Goal: Task Accomplishment & Management: Complete application form

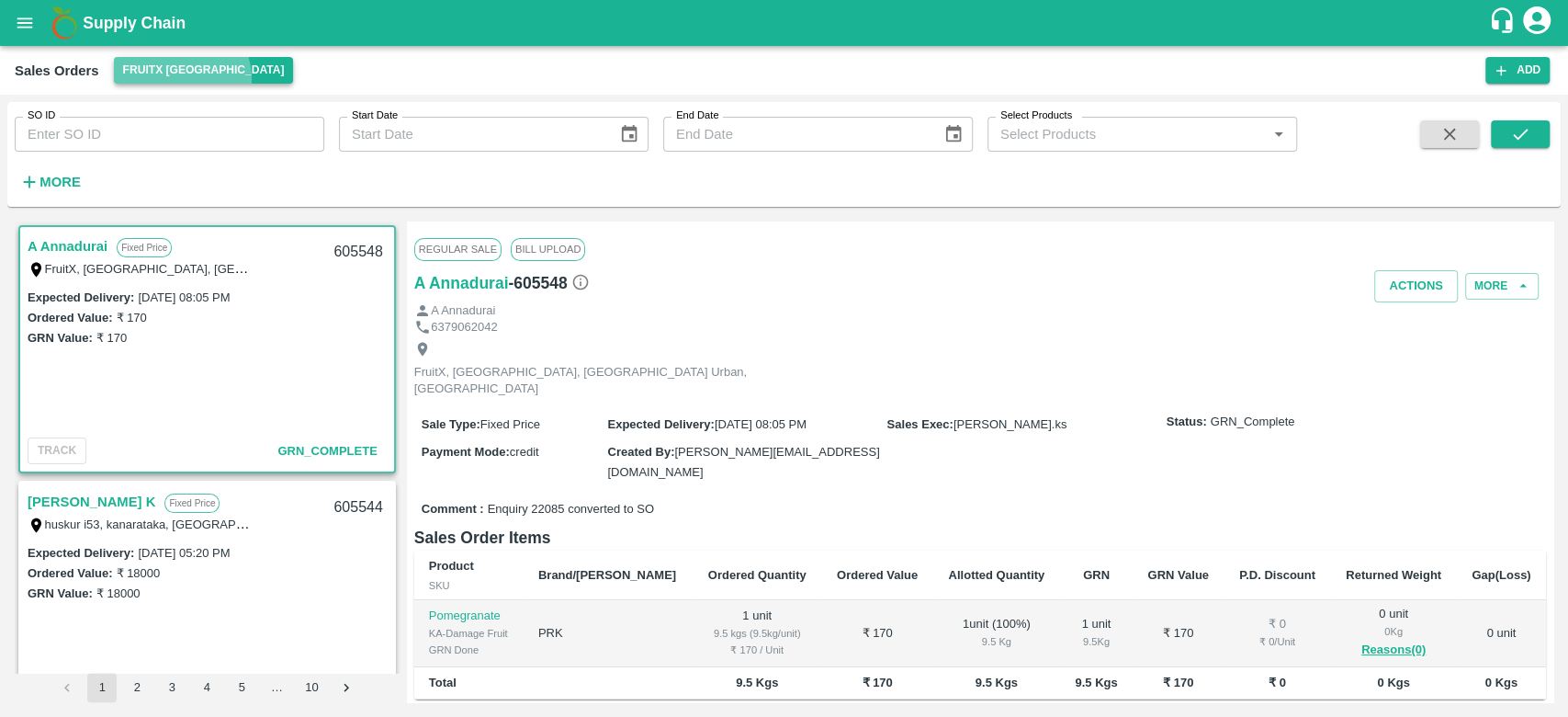
click at [176, 79] on button "FruitX [GEOGRAPHIC_DATA]" at bounding box center [204, 69] width 180 height 26
click at [335, 63] on div at bounding box center [784, 358] width 1568 height 717
click at [148, 68] on button "FruitX [GEOGRAPHIC_DATA]" at bounding box center [204, 69] width 180 height 26
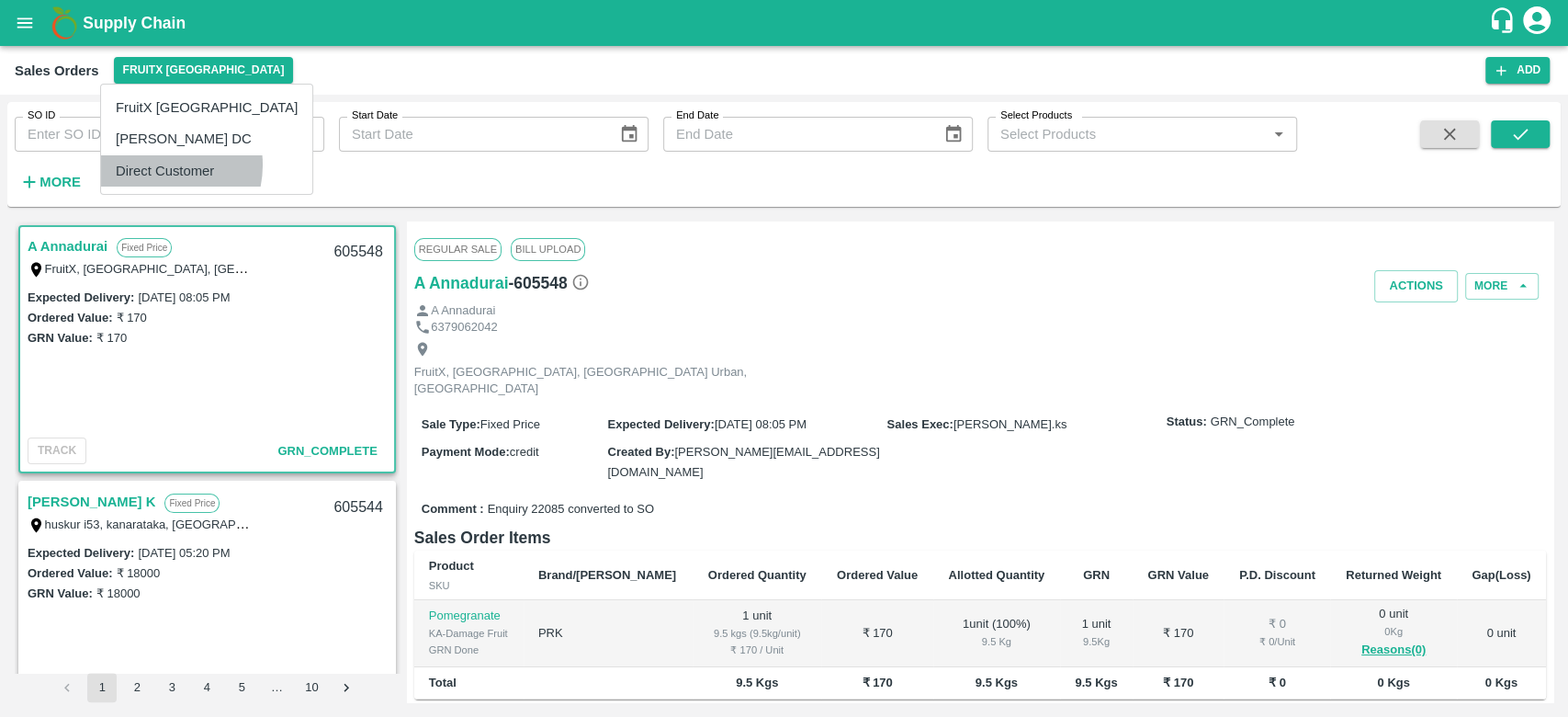
click at [157, 164] on li "Direct Customer" at bounding box center [206, 171] width 211 height 31
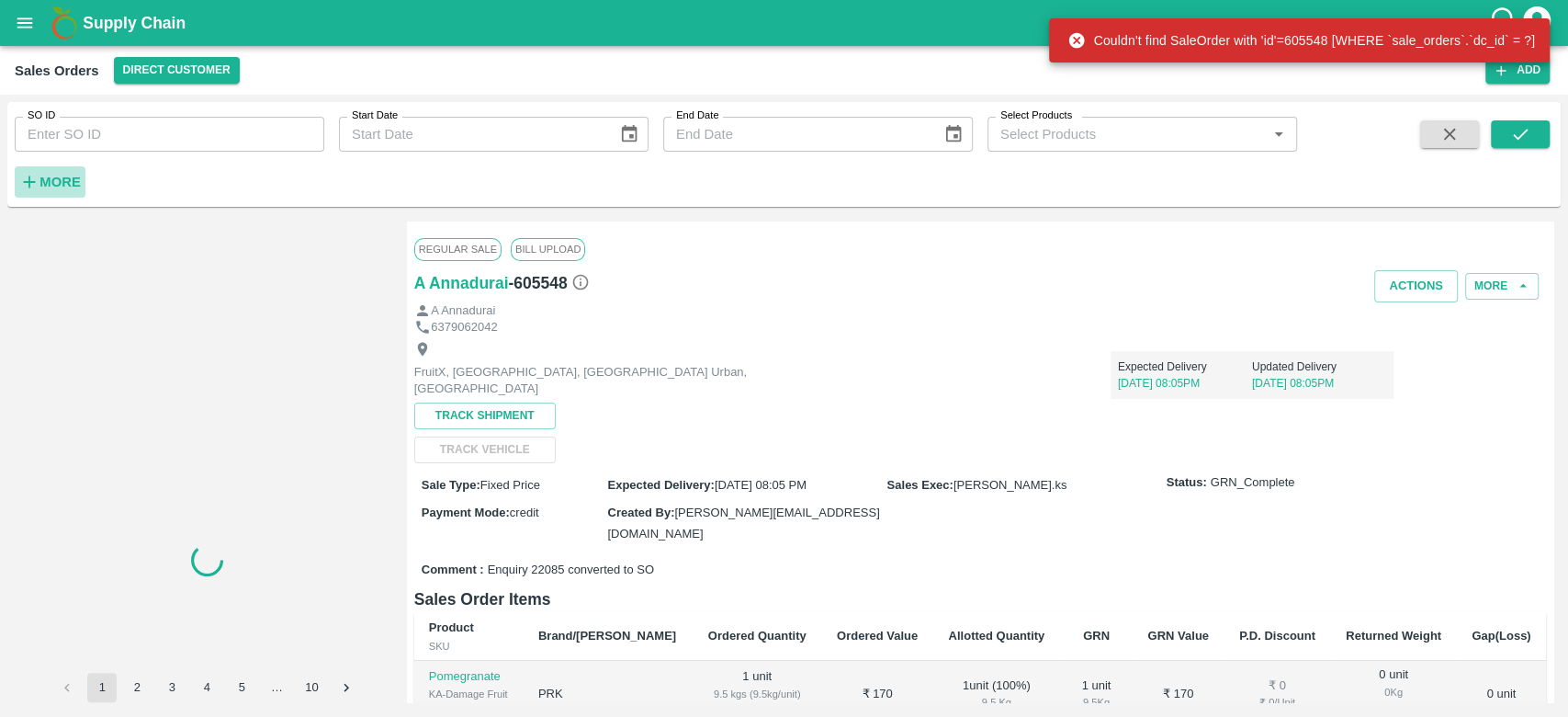
click at [55, 176] on strong "More" at bounding box center [60, 182] width 41 height 15
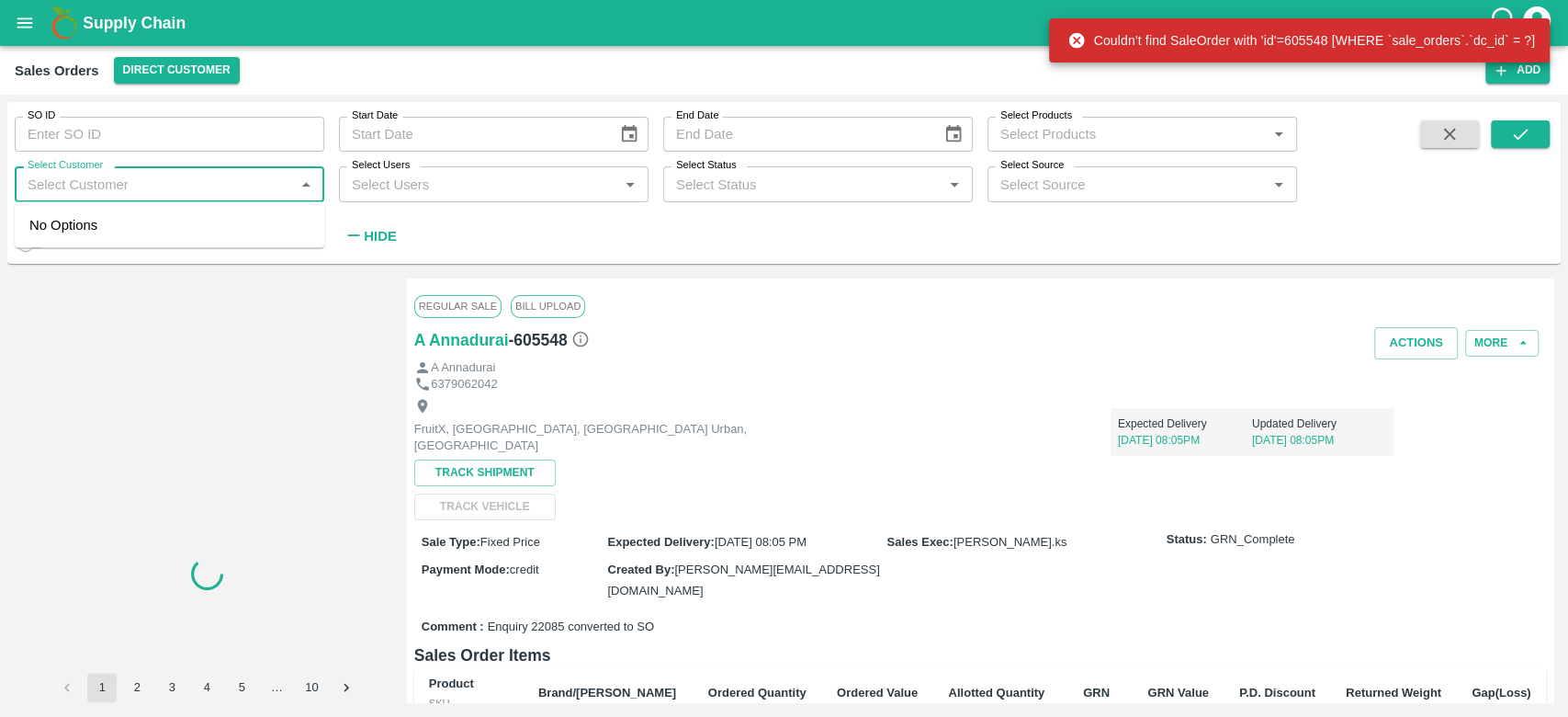
click at [55, 176] on input "Select Customer" at bounding box center [154, 184] width 268 height 23
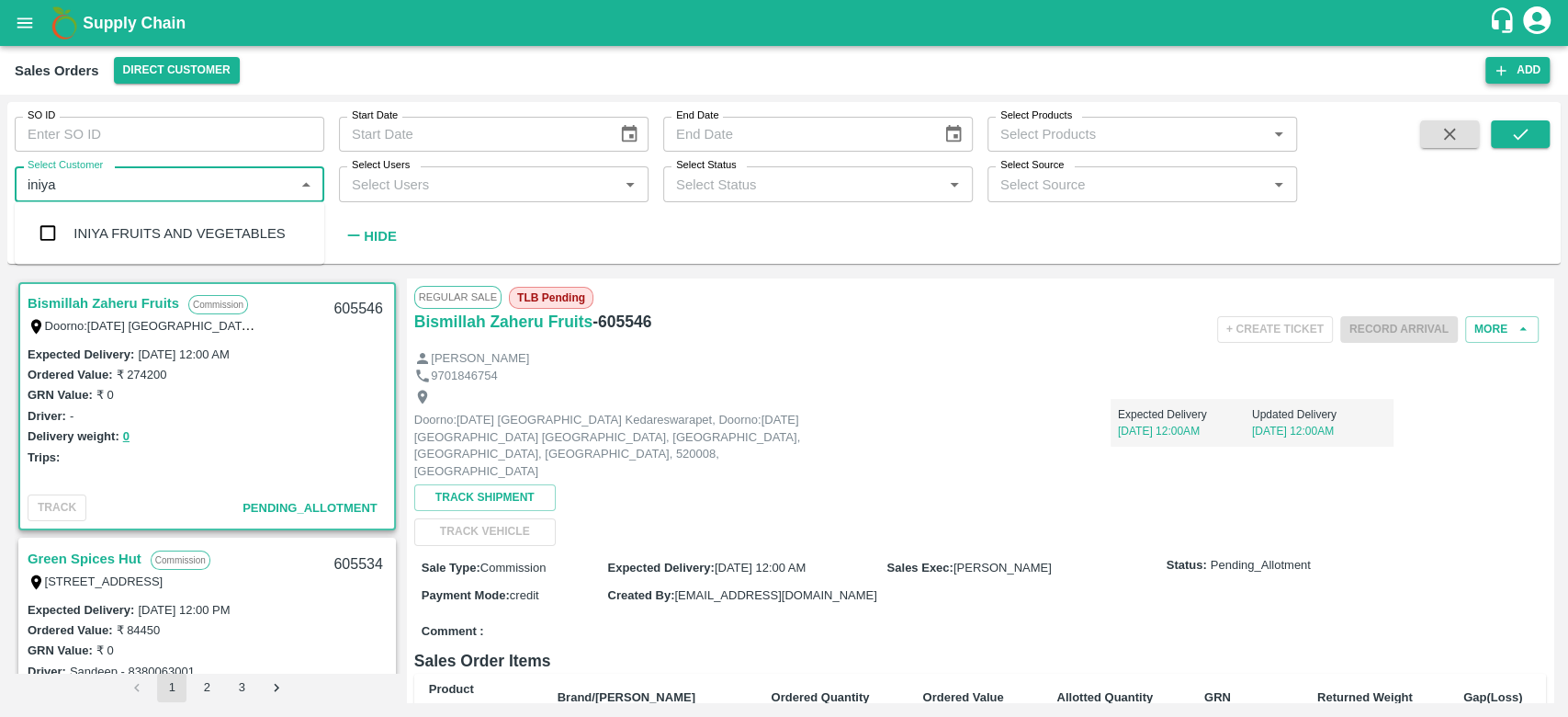
type input "iniya"
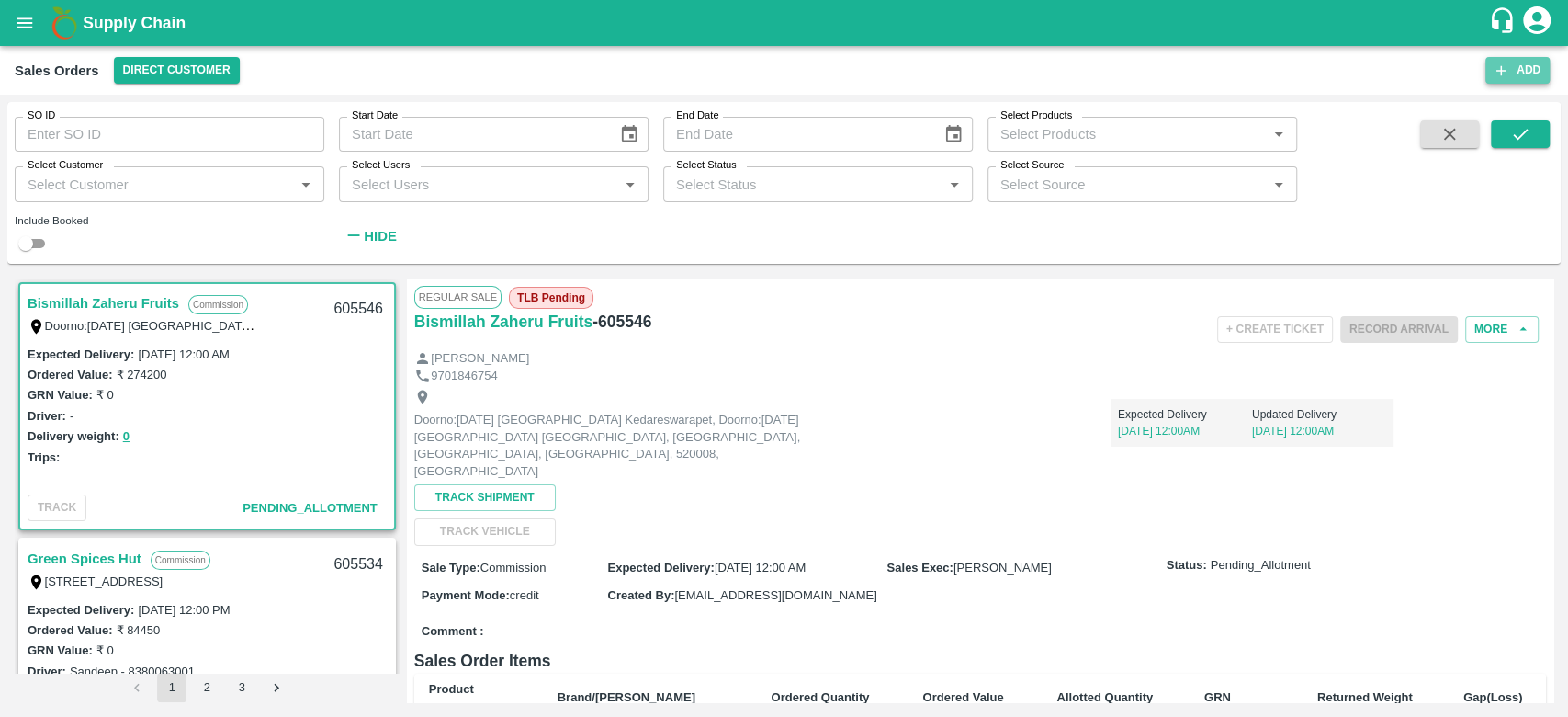
click at [1508, 61] on button "Add" at bounding box center [1518, 69] width 65 height 26
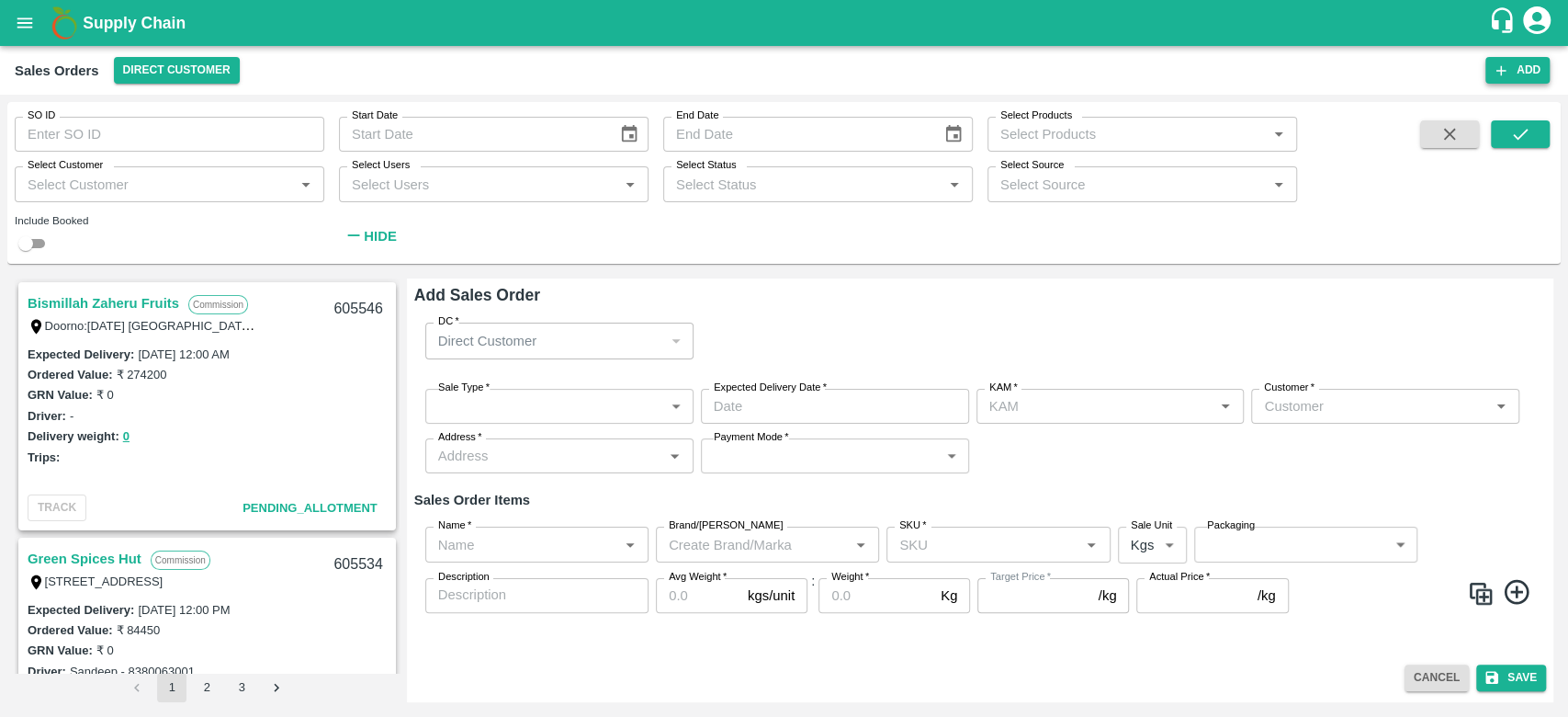
type input "B V [PERSON_NAME]"
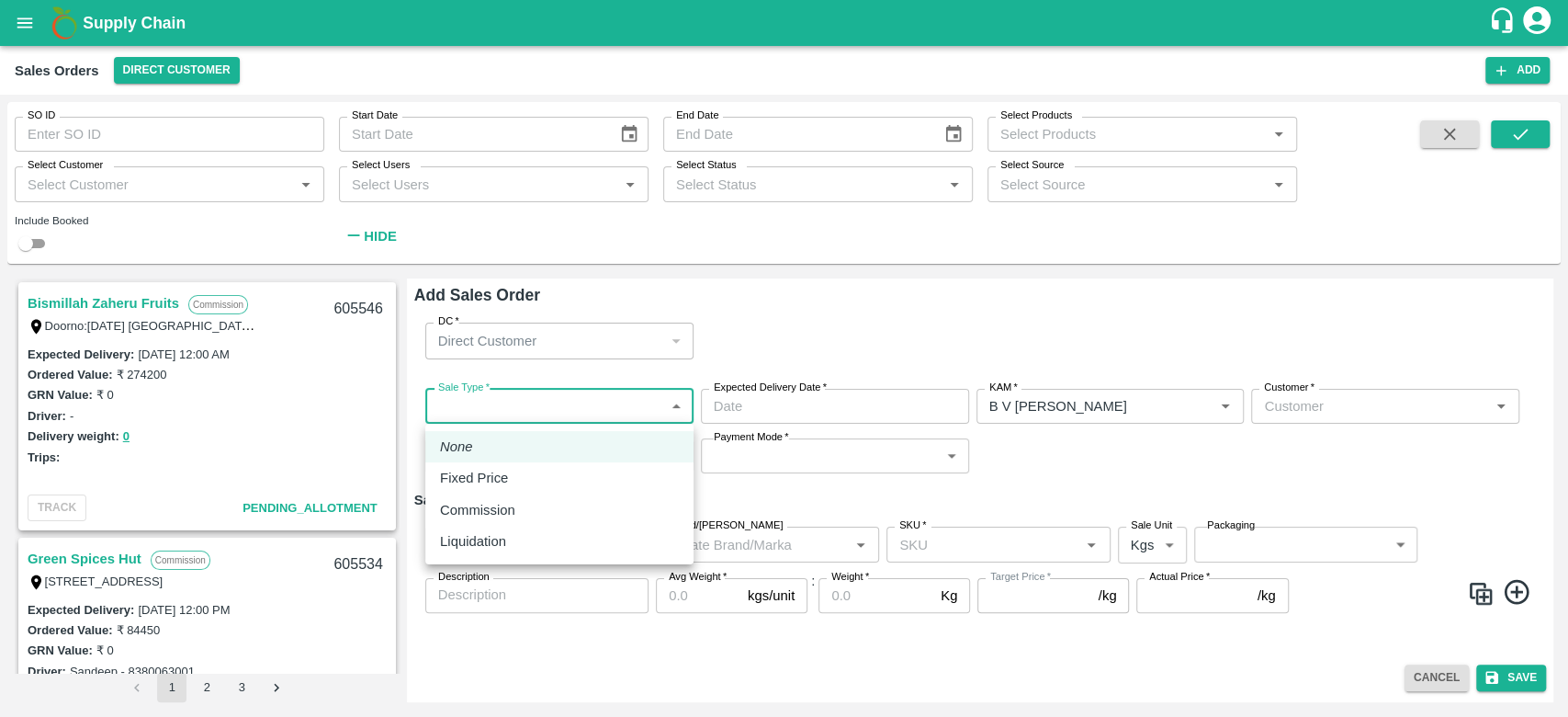
click at [643, 415] on body "Supply Chain Sales Orders Direct Customer Add SO ID SO ID Start Date Start Date…" at bounding box center [784, 358] width 1568 height 717
click at [550, 510] on div "Commission" at bounding box center [559, 510] width 239 height 21
type input "2"
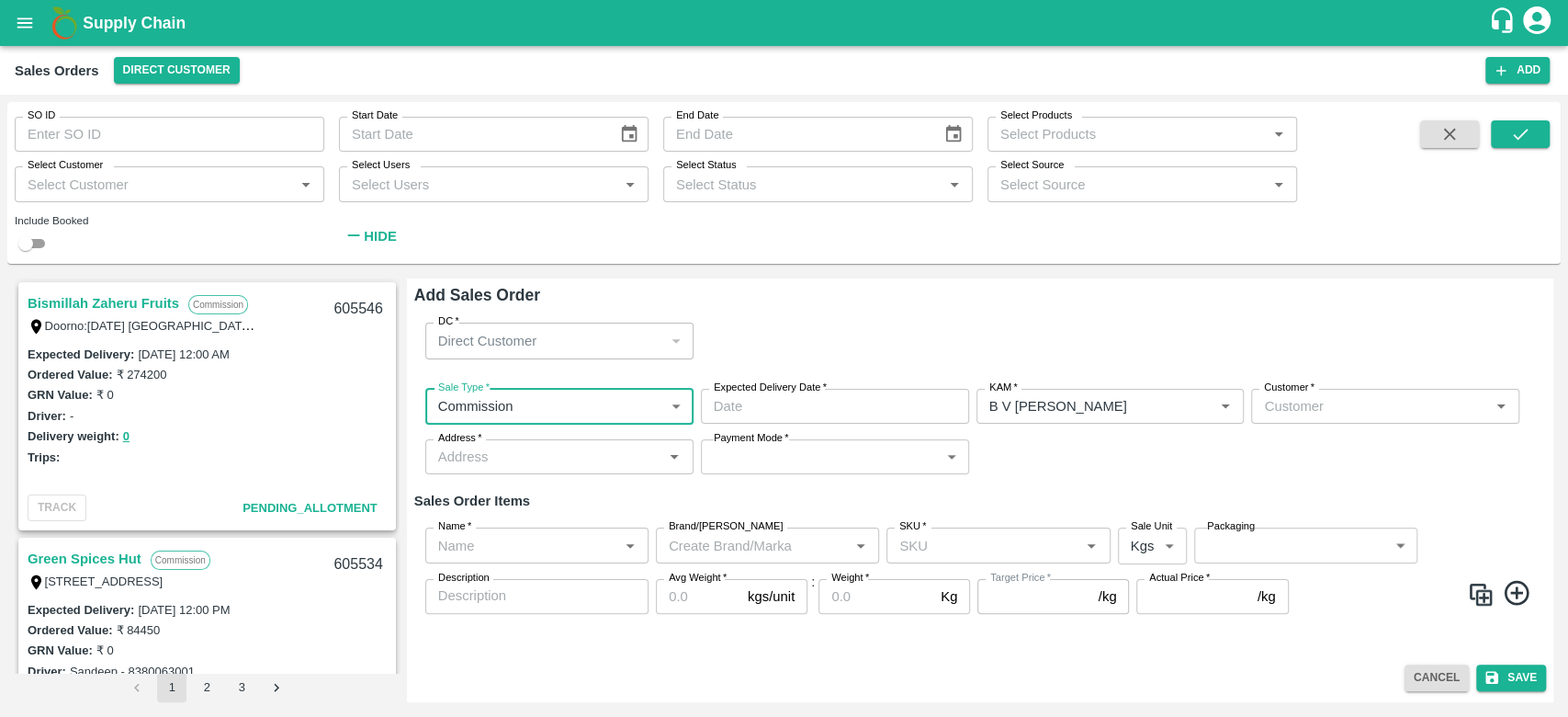
click at [1293, 419] on div "Customer   *" at bounding box center [1385, 407] width 268 height 35
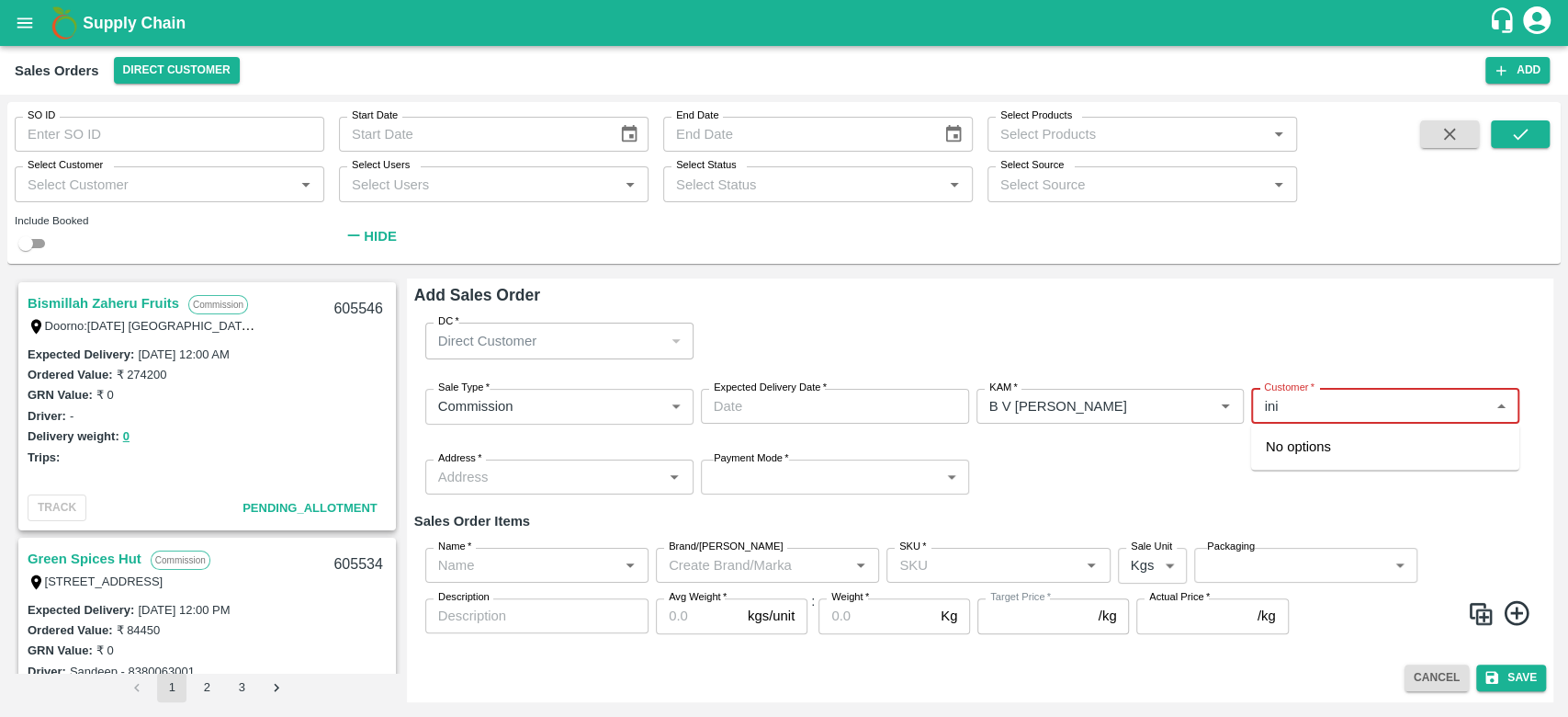
type input "ini"
click at [1308, 327] on div "DC   * Direct Customer 6 DC" at bounding box center [980, 340] width 1132 height 66
click at [191, 67] on button "Direct Customer" at bounding box center [177, 69] width 126 height 26
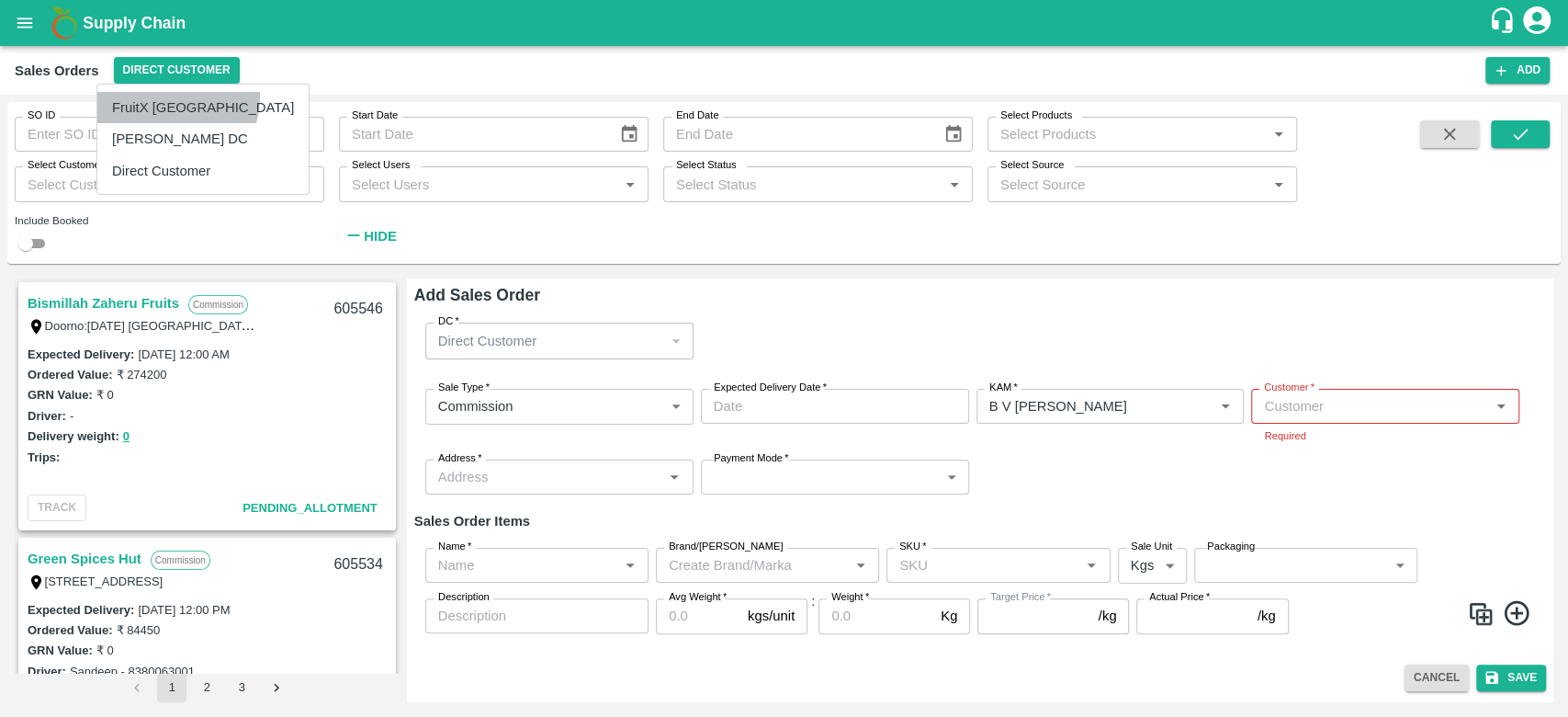
click at [156, 96] on li "FruitX [GEOGRAPHIC_DATA]" at bounding box center [203, 108] width 211 height 31
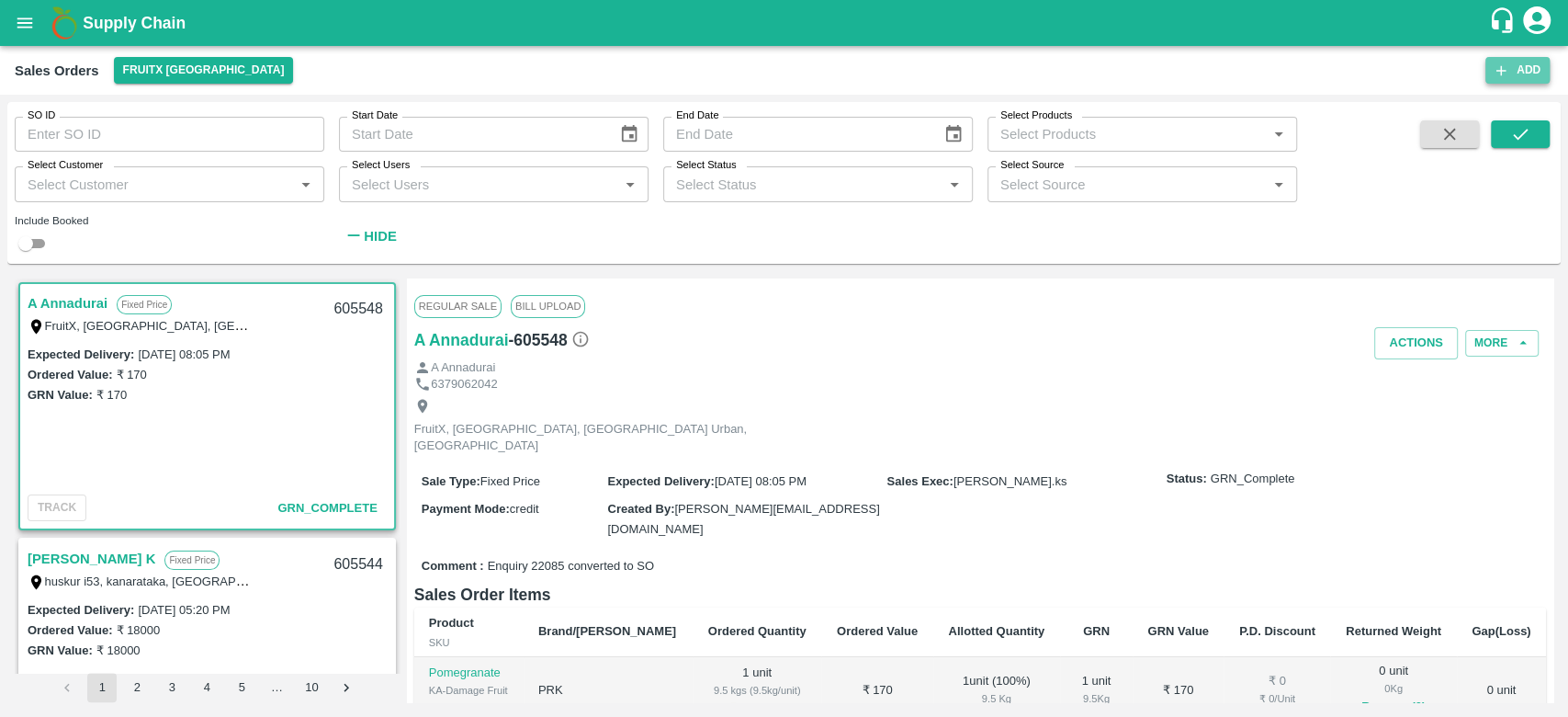
click at [1519, 73] on button "Add" at bounding box center [1518, 69] width 65 height 26
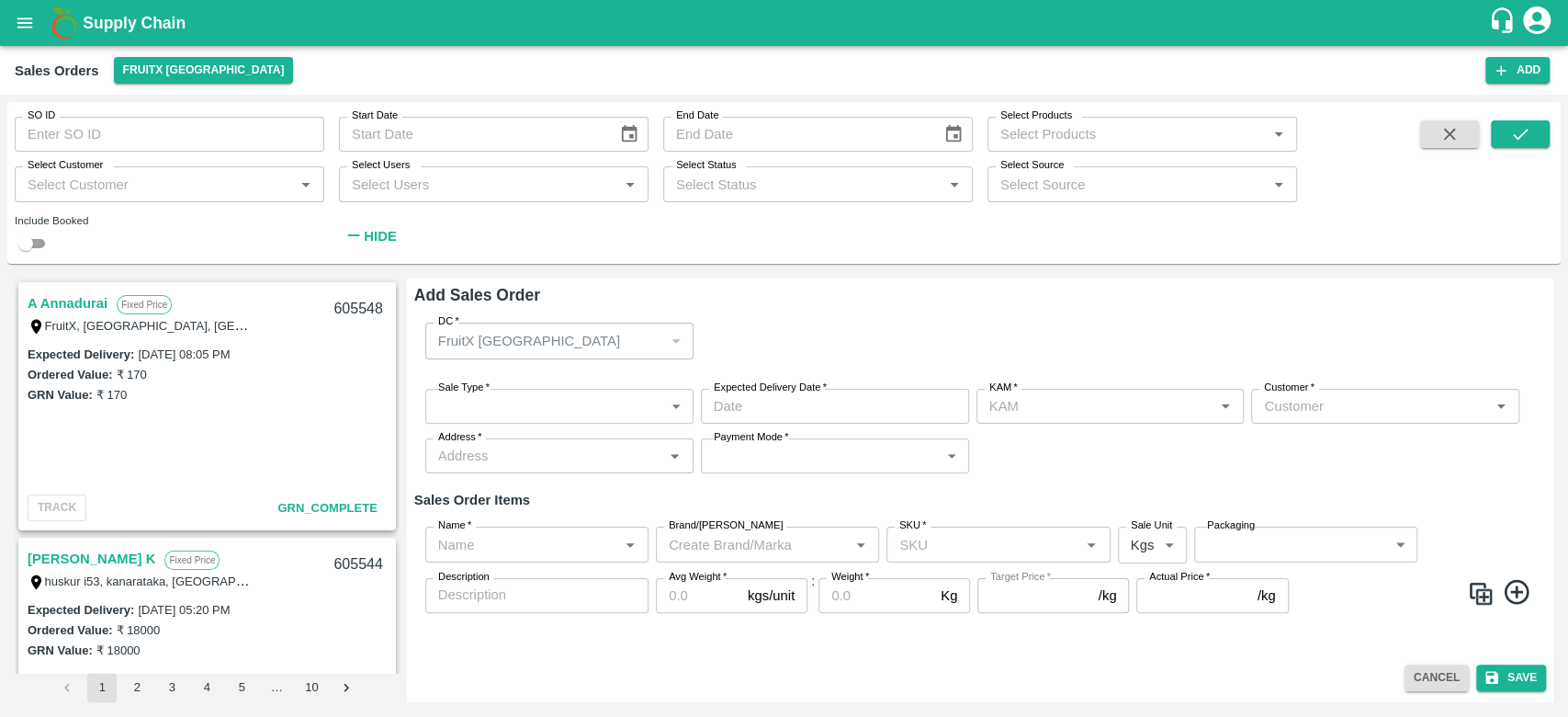
type input "B V [PERSON_NAME]"
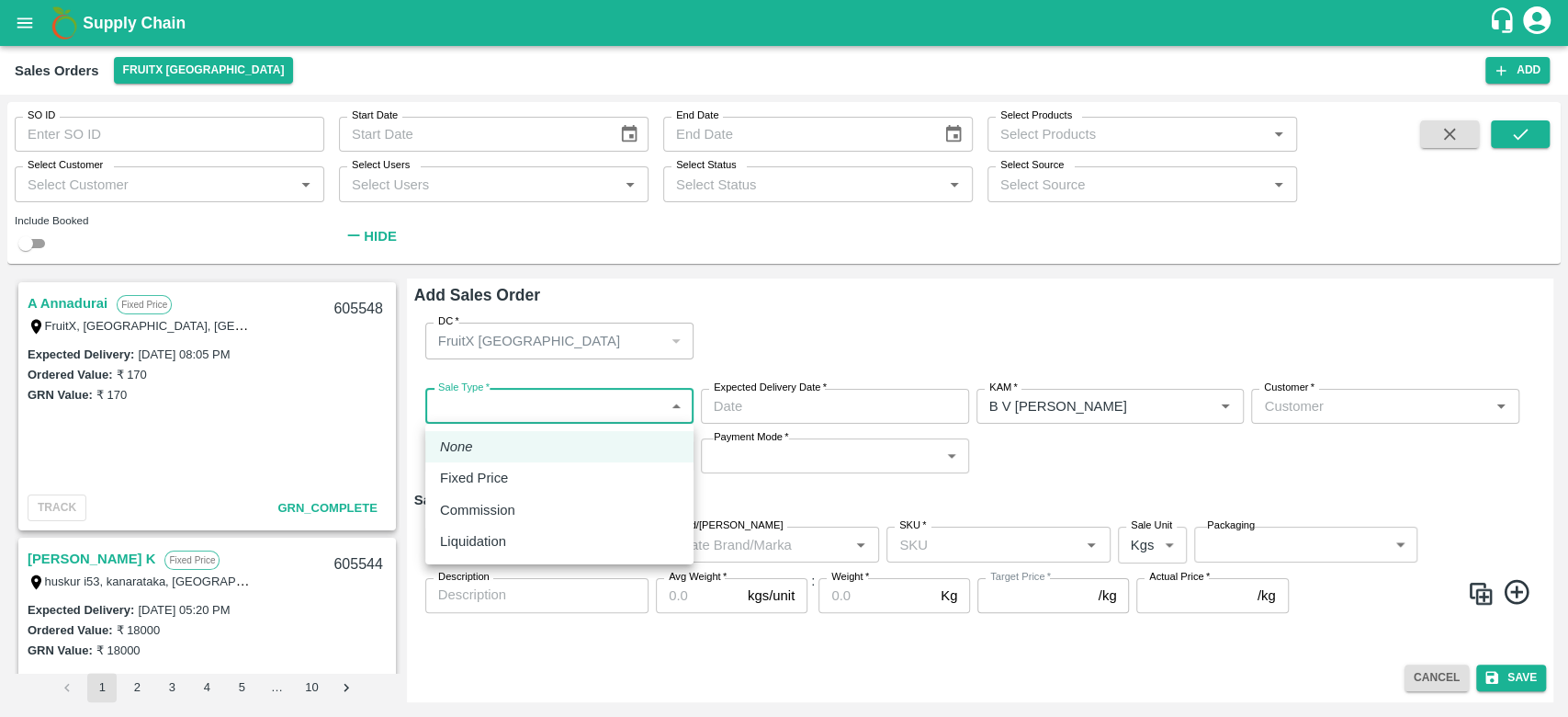
click at [498, 403] on body "Supply Chain Sales Orders FruitX [GEOGRAPHIC_DATA] Add SO ID SO ID Start Date S…" at bounding box center [784, 358] width 1568 height 717
click at [500, 518] on p "Commission" at bounding box center [477, 510] width 75 height 21
type input "2"
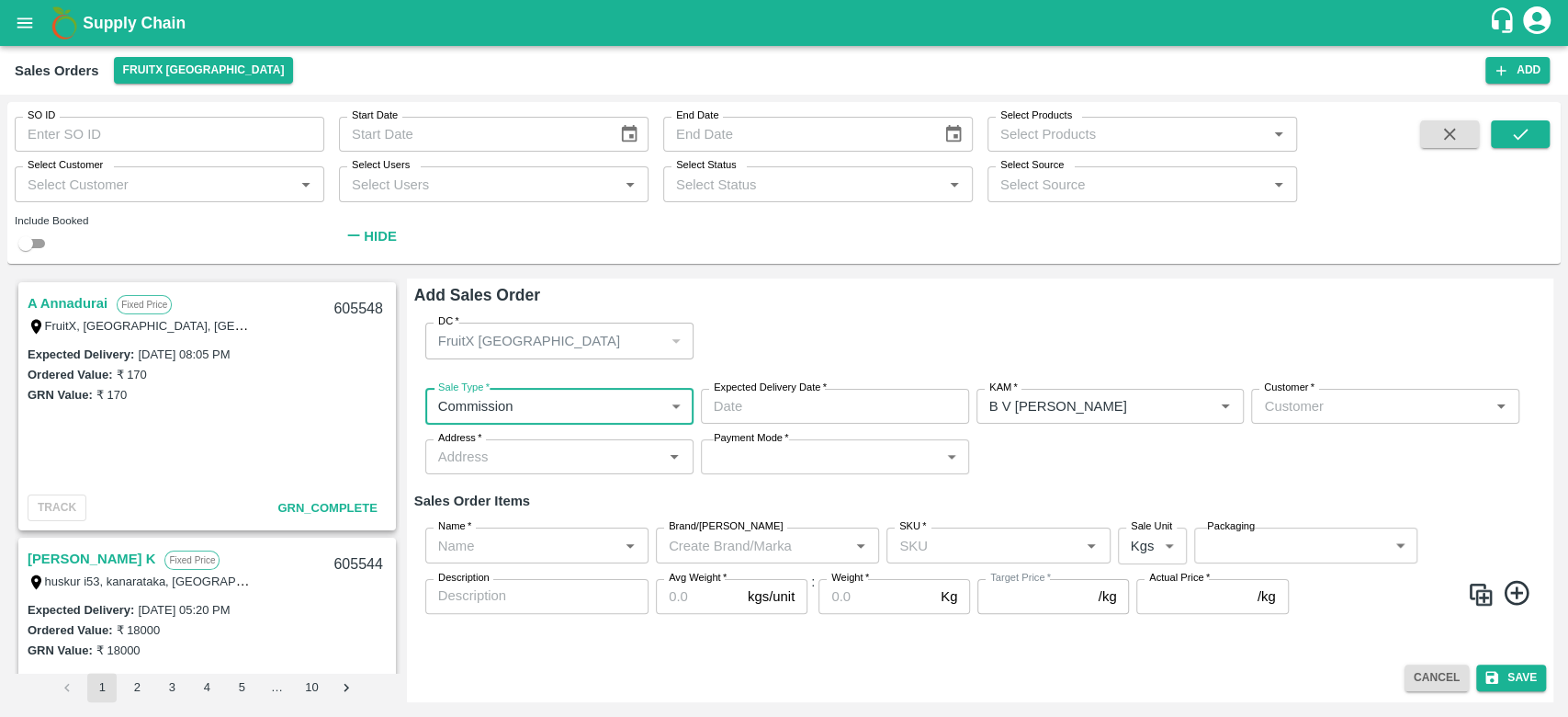
type input "DD/MM/YYYY hh:mm aa"
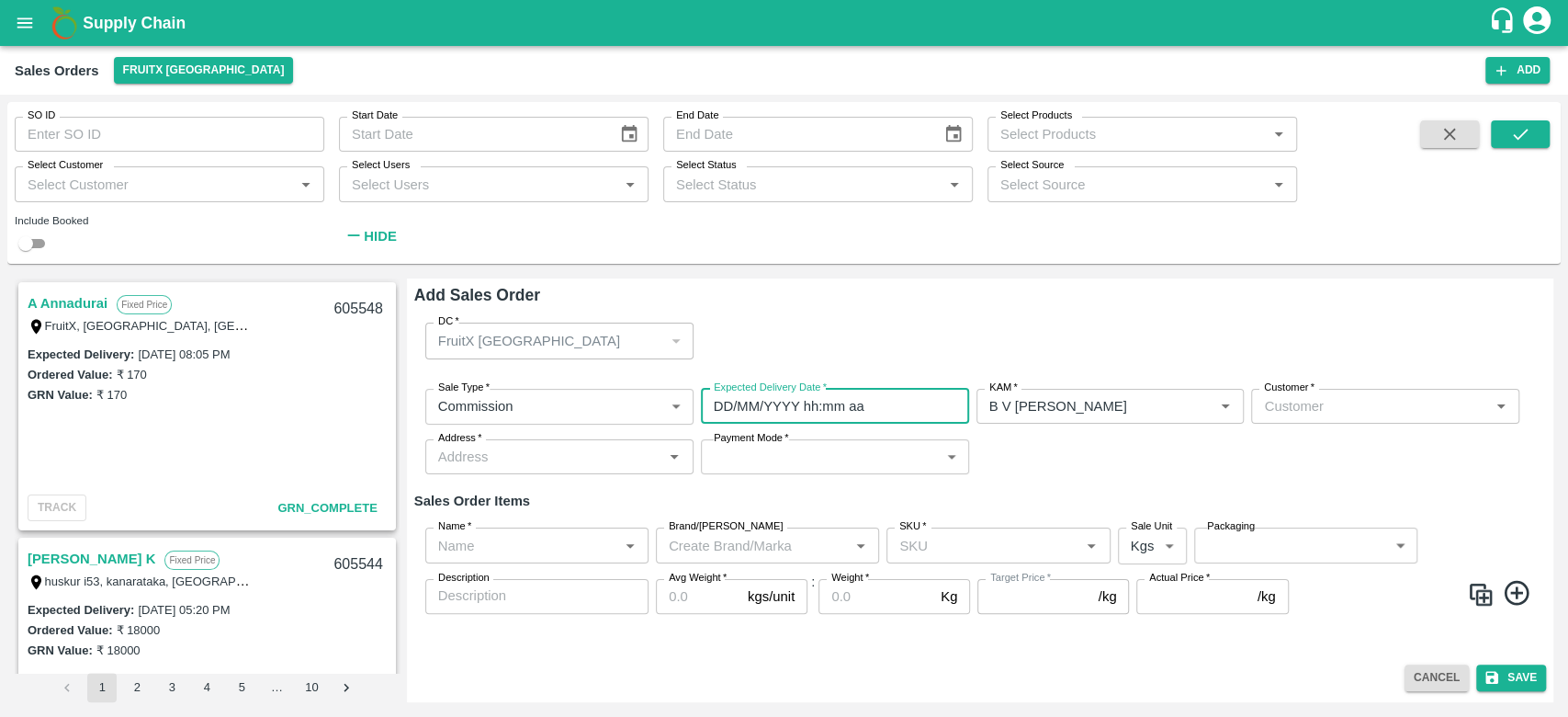
click at [840, 419] on input "DD/MM/YYYY hh:mm aa" at bounding box center [828, 407] width 255 height 35
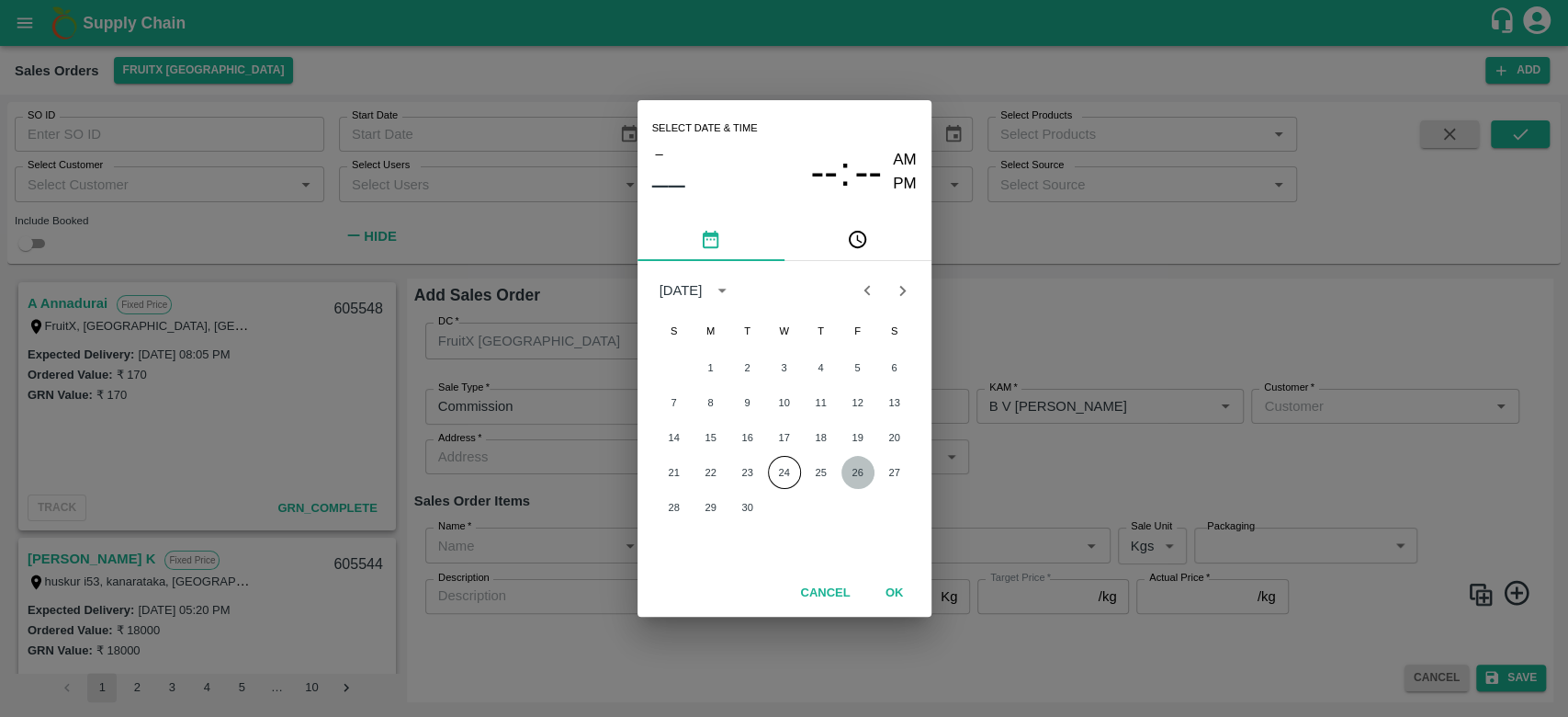
click at [860, 477] on button "26" at bounding box center [858, 472] width 33 height 33
type input "[DATE] 12:00 AM"
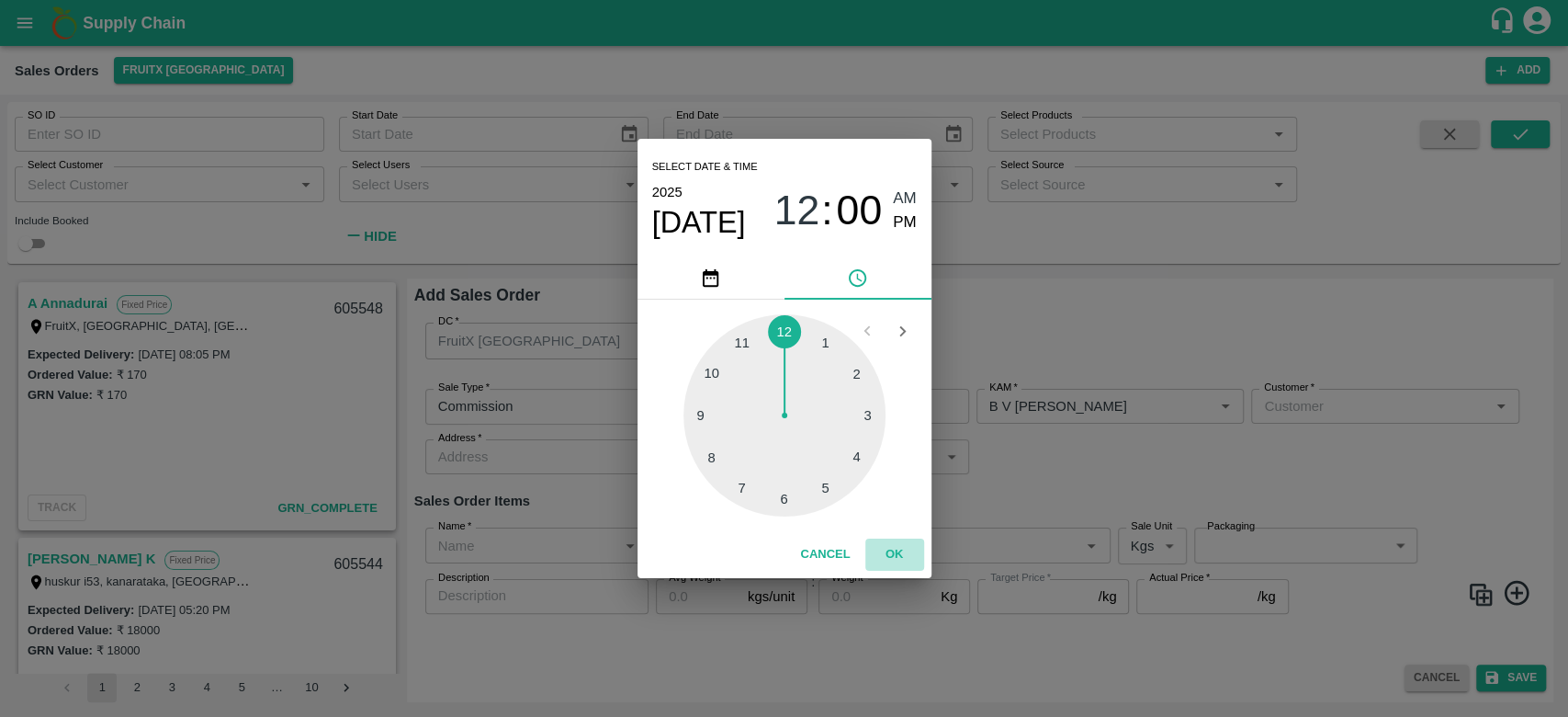
click at [906, 561] on button "OK" at bounding box center [894, 555] width 59 height 32
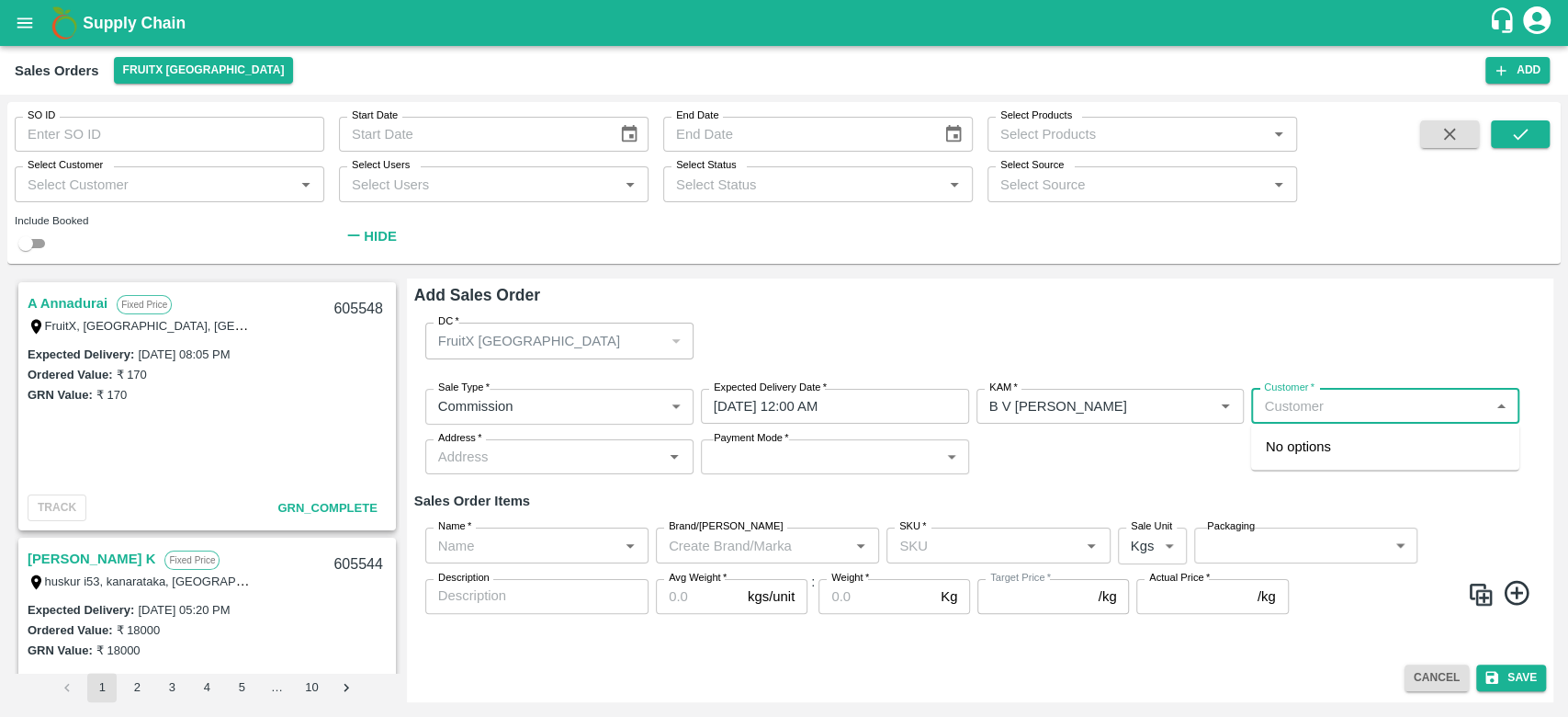
click at [1288, 410] on input "Customer   *" at bounding box center [1371, 406] width 227 height 23
type input "i"
type input "m"
type input "i"
type input "g"
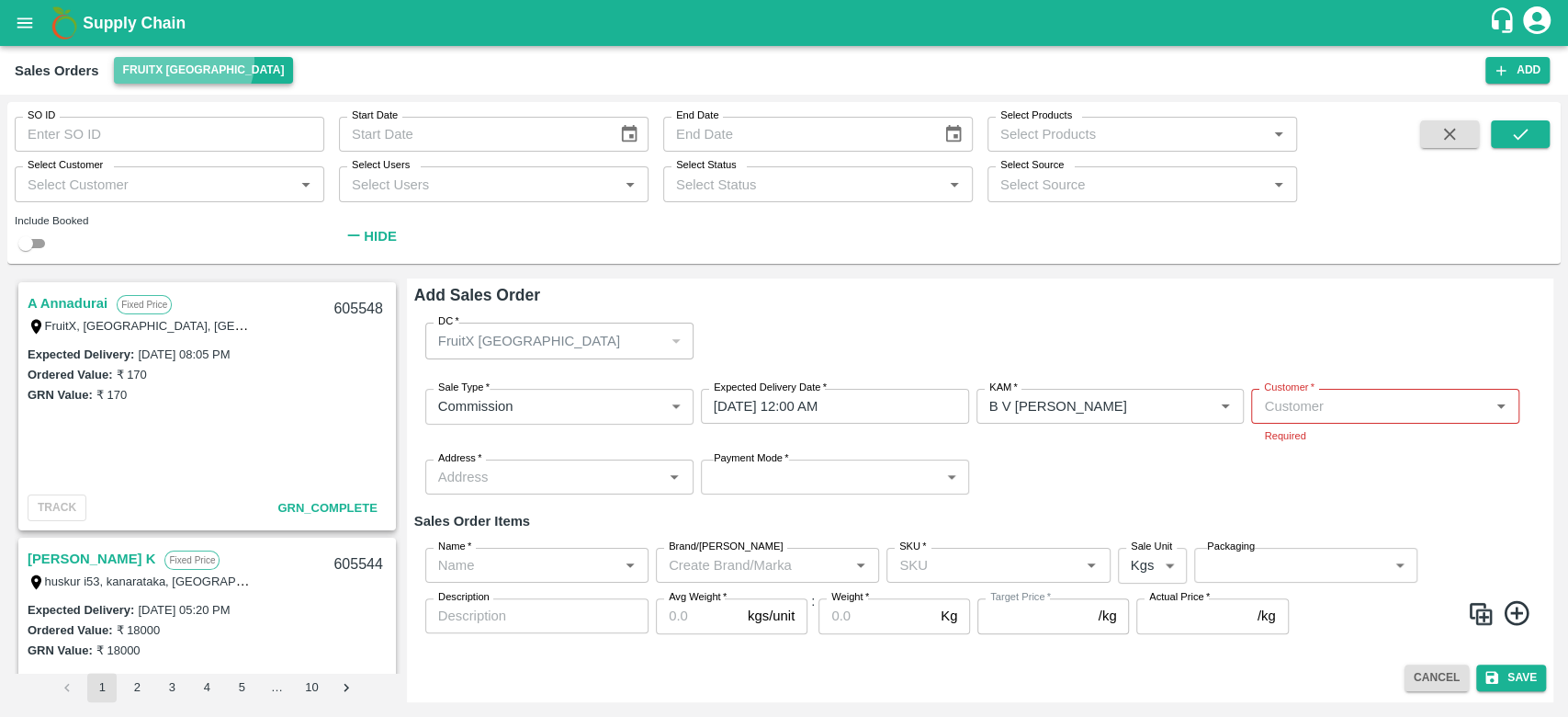
click at [182, 62] on button "FruitX [GEOGRAPHIC_DATA]" at bounding box center [204, 69] width 180 height 26
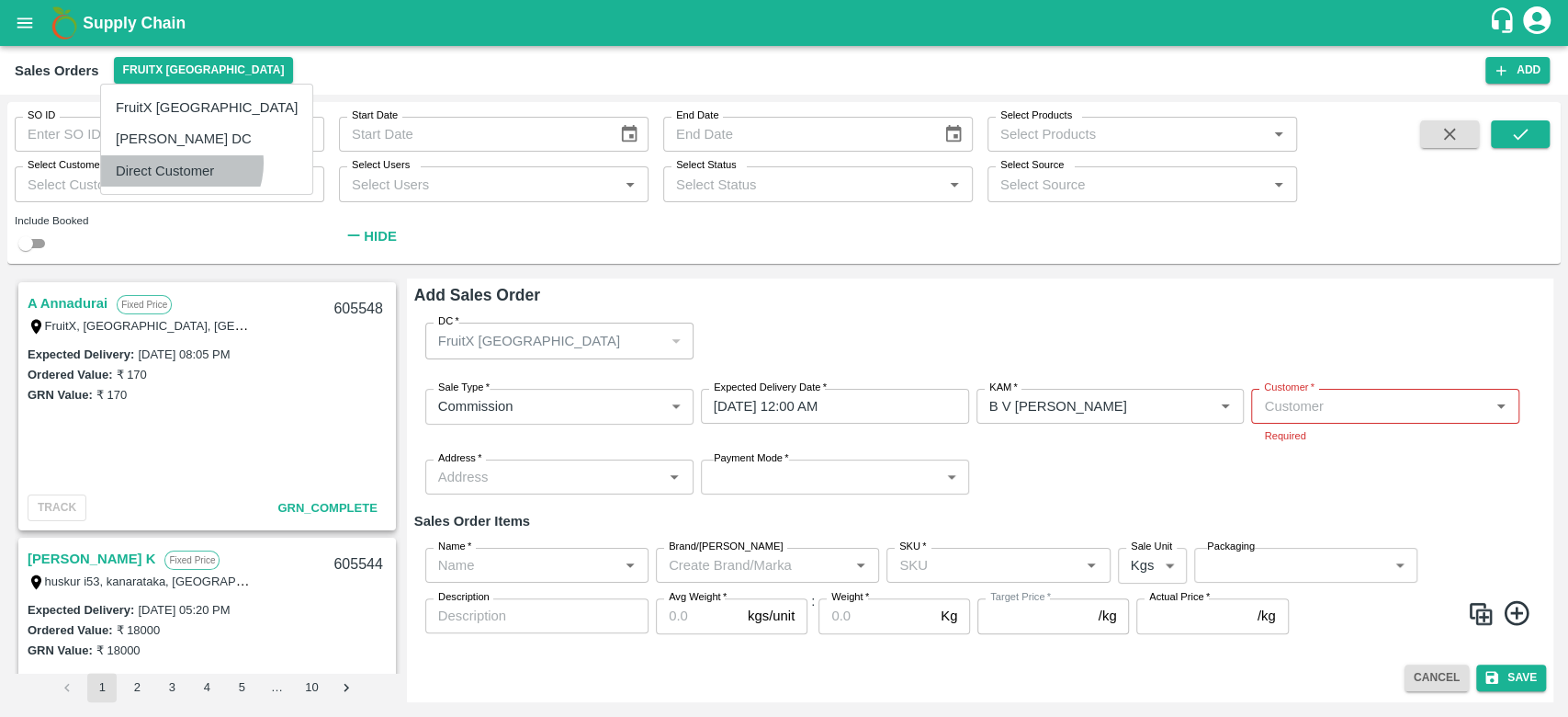
click at [180, 162] on li "Direct Customer" at bounding box center [206, 171] width 211 height 31
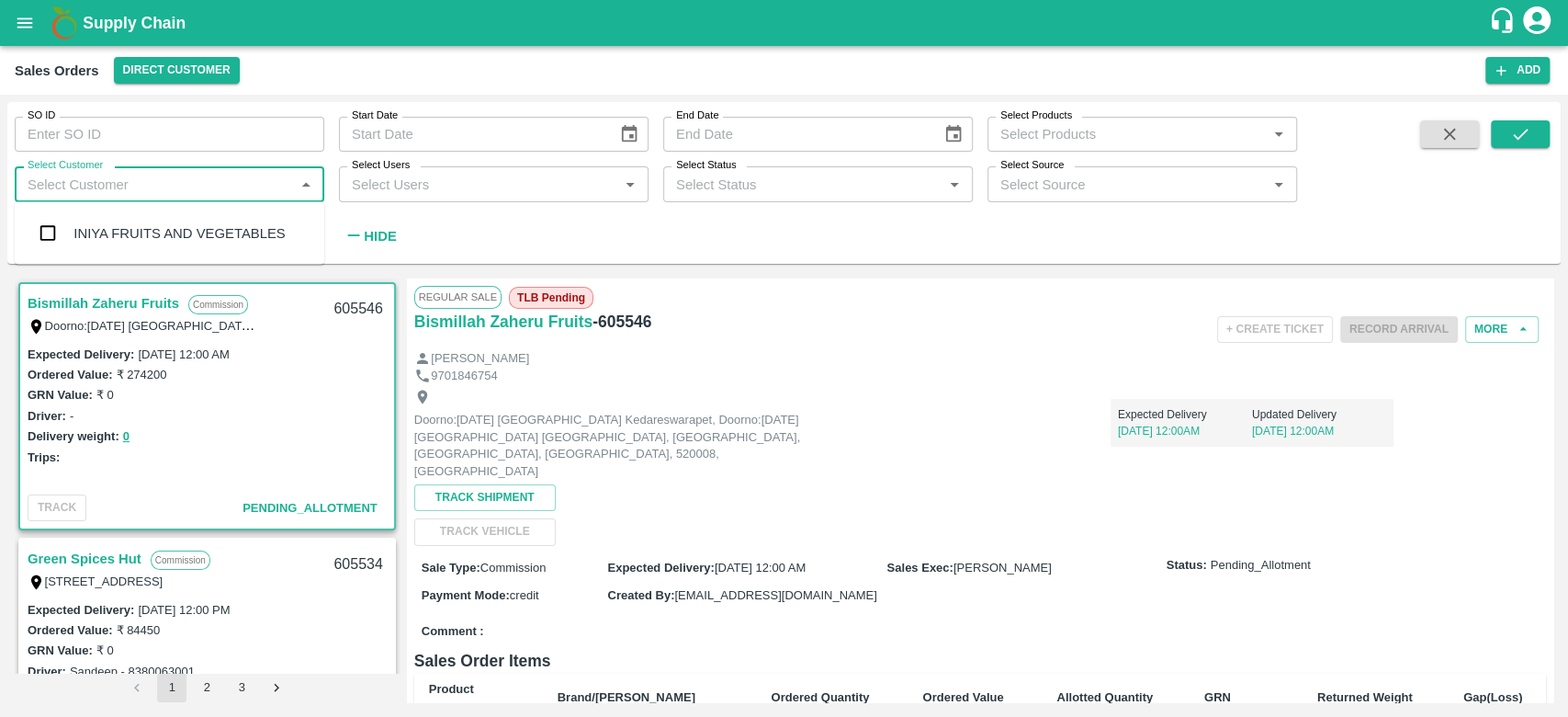
click at [180, 186] on input "Select Customer" at bounding box center [154, 184] width 268 height 23
click at [152, 230] on div "INIYA FRUITS AND VEGETABLES" at bounding box center [179, 233] width 211 height 21
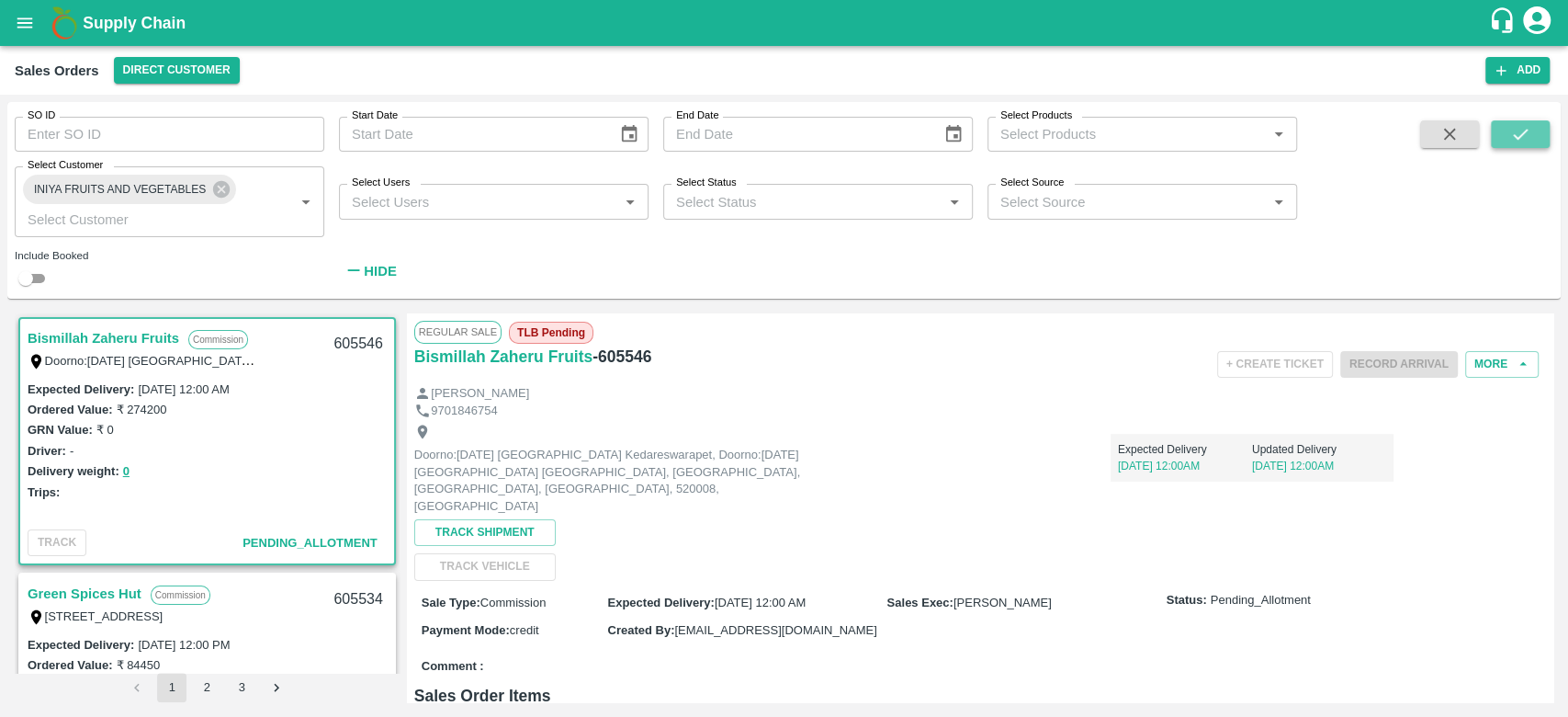
click at [1518, 136] on icon "submit" at bounding box center [1520, 134] width 21 height 21
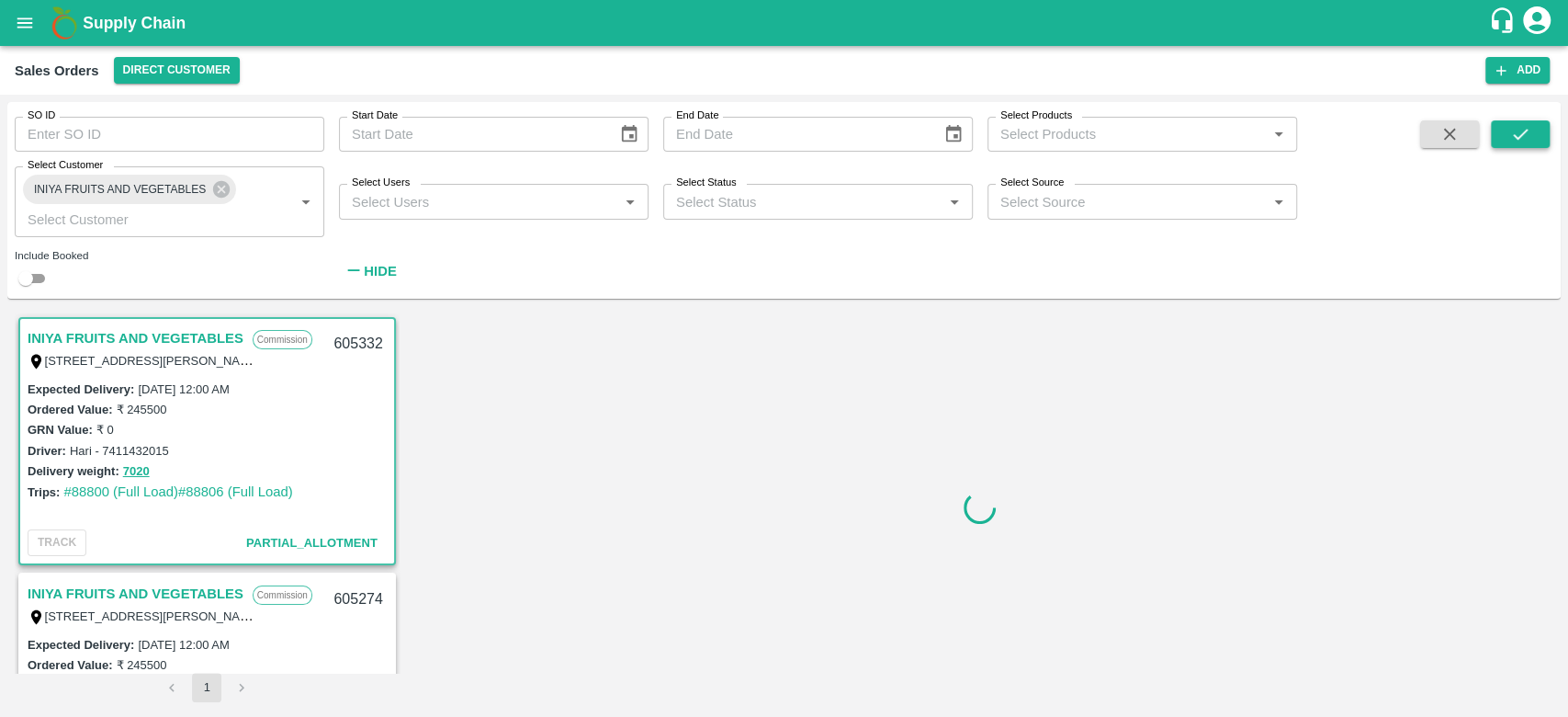
scroll to position [4, 0]
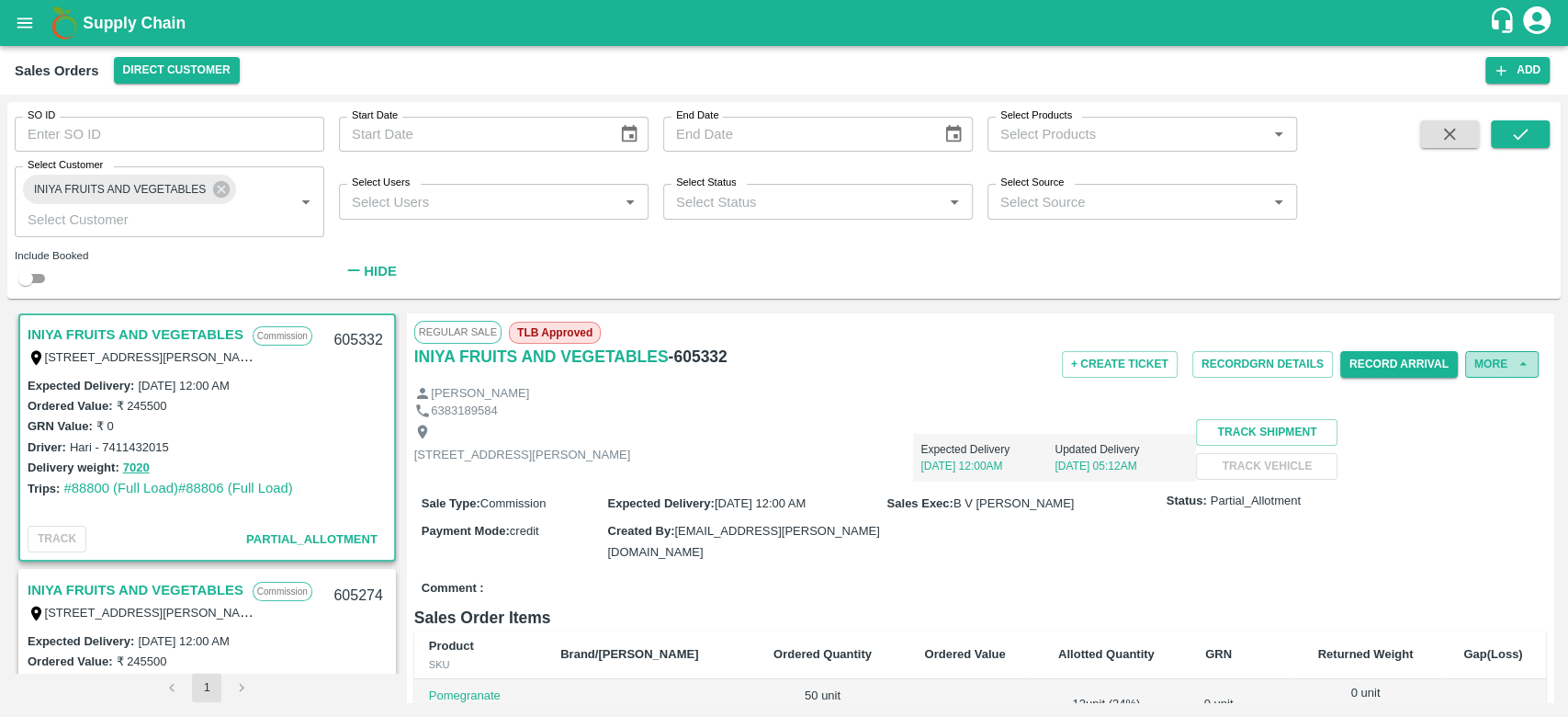
click at [1492, 373] on button "More" at bounding box center [1502, 364] width 73 height 26
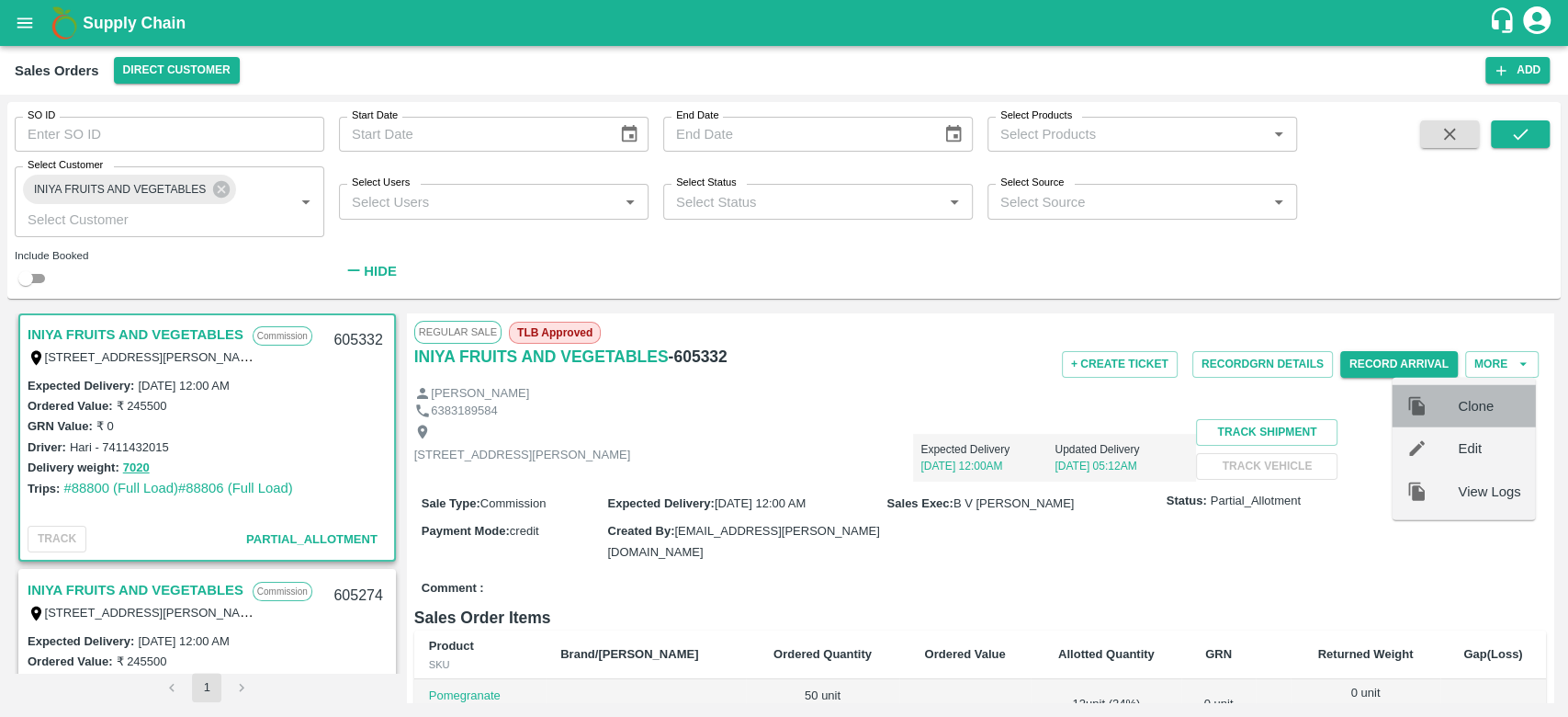
click at [1473, 392] on div "Clone" at bounding box center [1463, 406] width 144 height 42
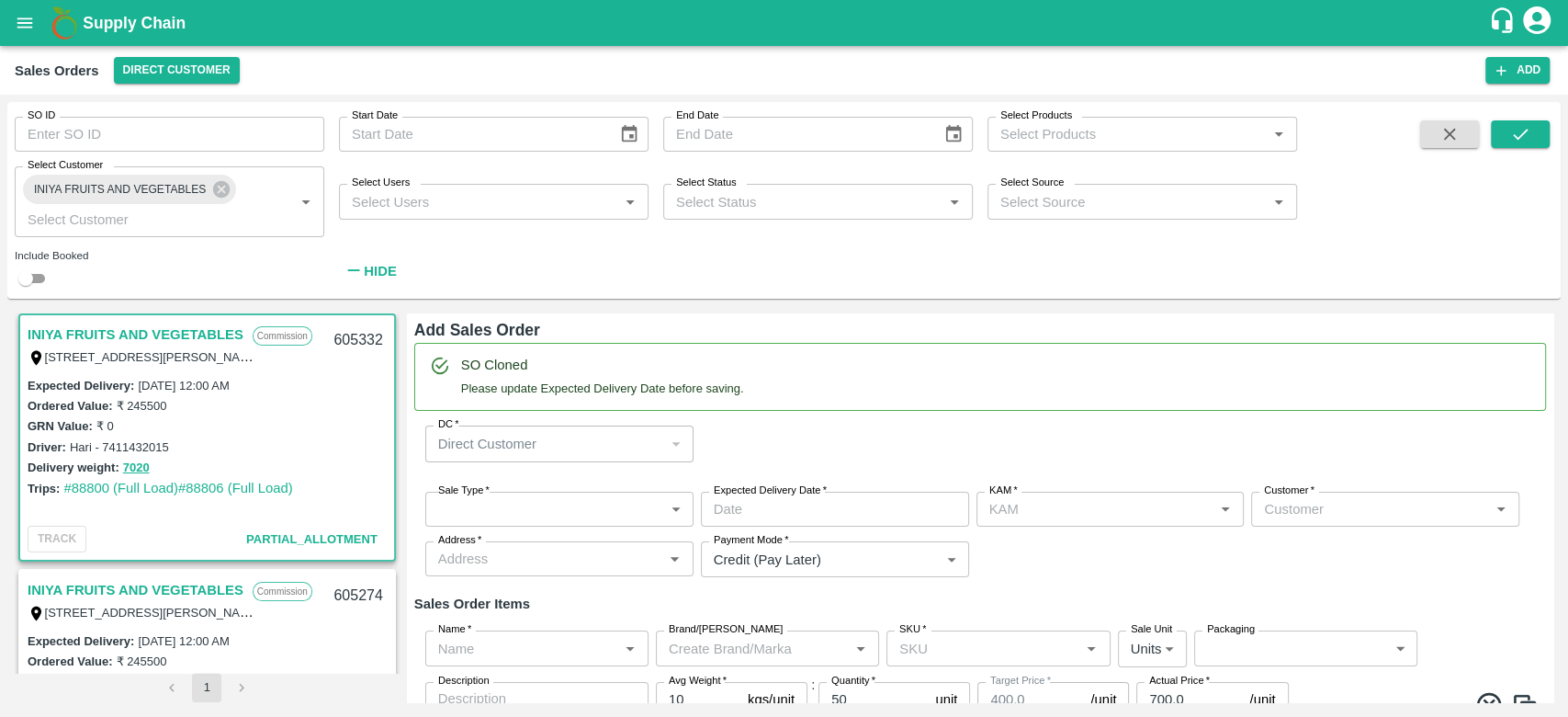
click at [595, 494] on body "Supply Chain Sales Orders Direct Customer Add SO ID SO ID Start Date Start Date…" at bounding box center [784, 358] width 1568 height 717
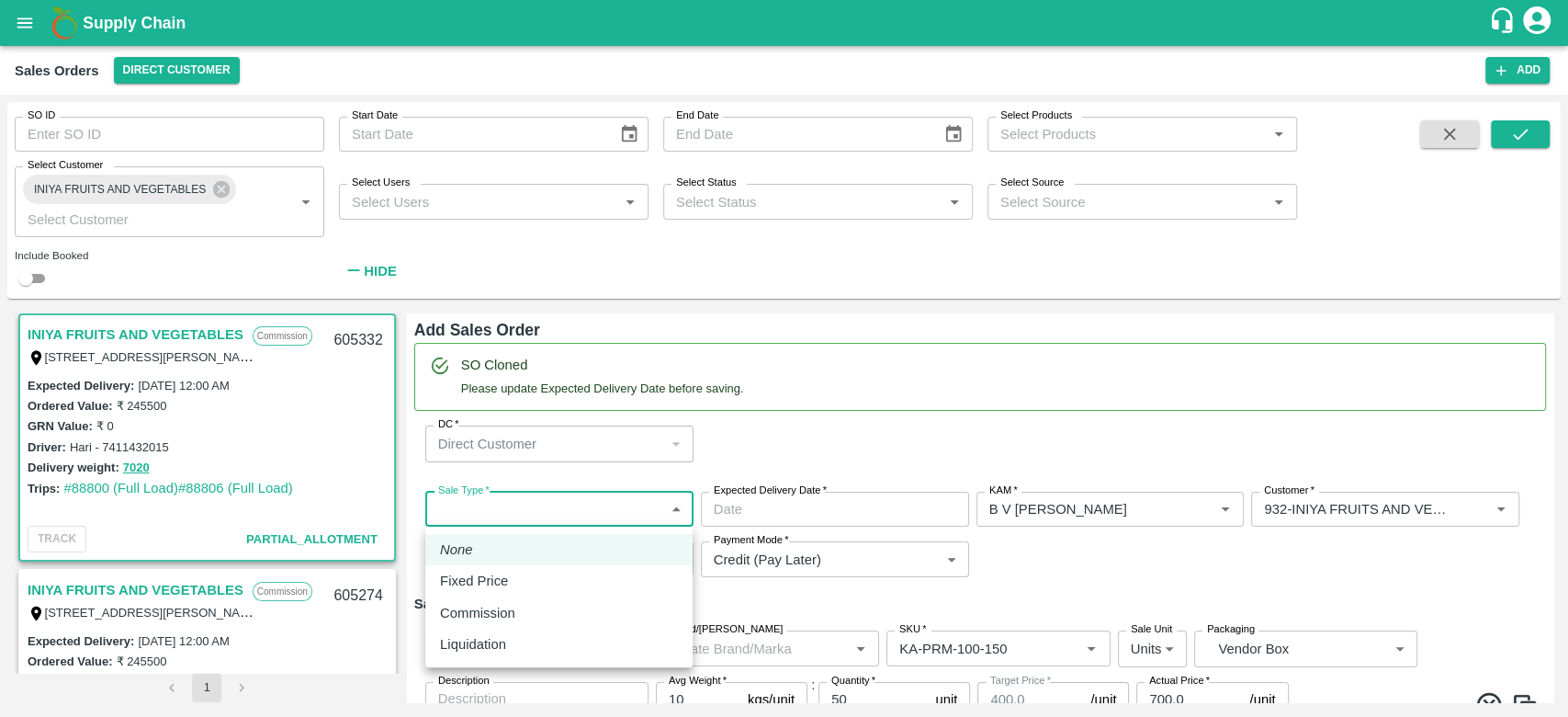
type input "B V [PERSON_NAME]"
type input "932-INIYA FRUITS AND VEGETABLES"
type input "[STREET_ADDRESS][PERSON_NAME]"
type input "Pomegranate"
type input "KA-PRM-100-150"
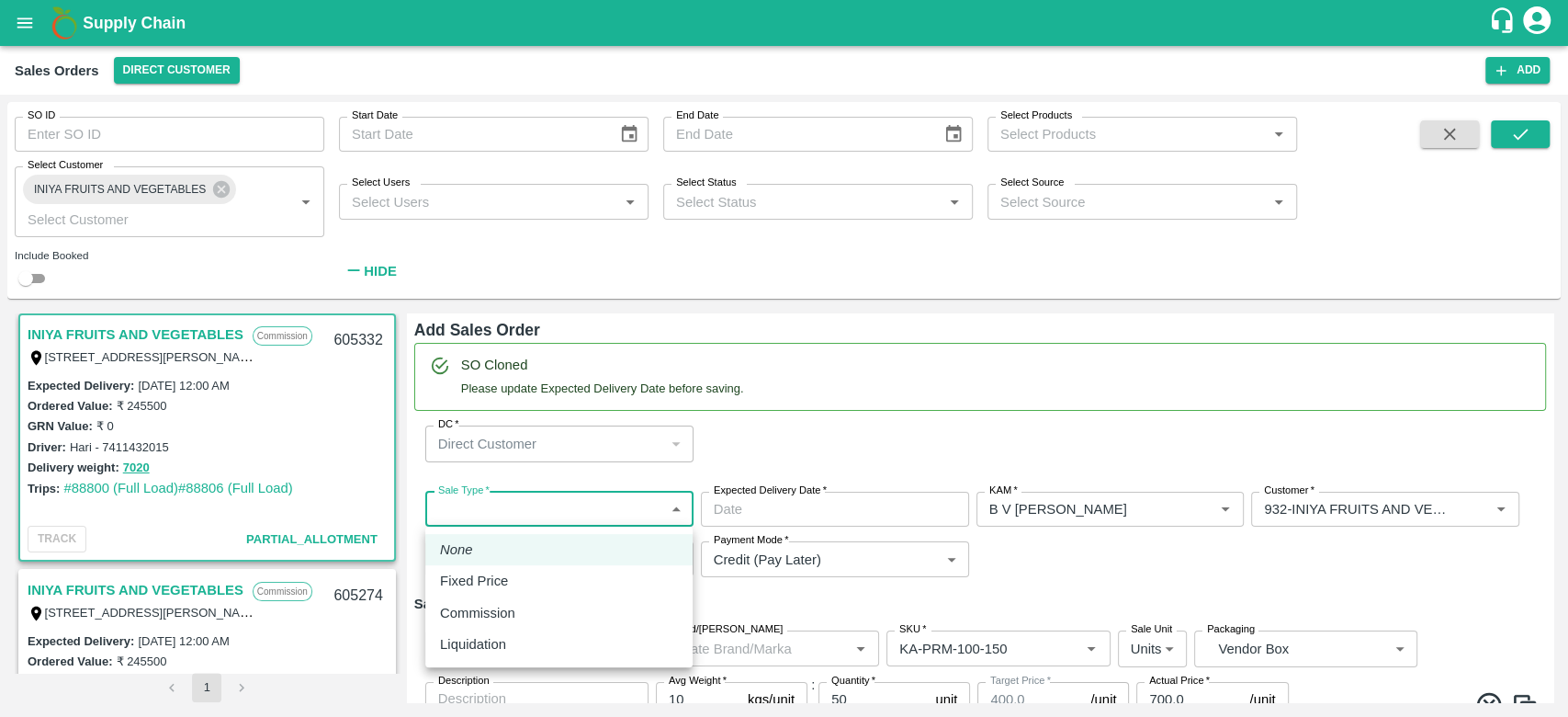
type input "Pomegranate"
type input "KA-PRM-150-180"
type input "Pomegranate"
type input "KA-PRM-180-220"
type input "Pomegranate"
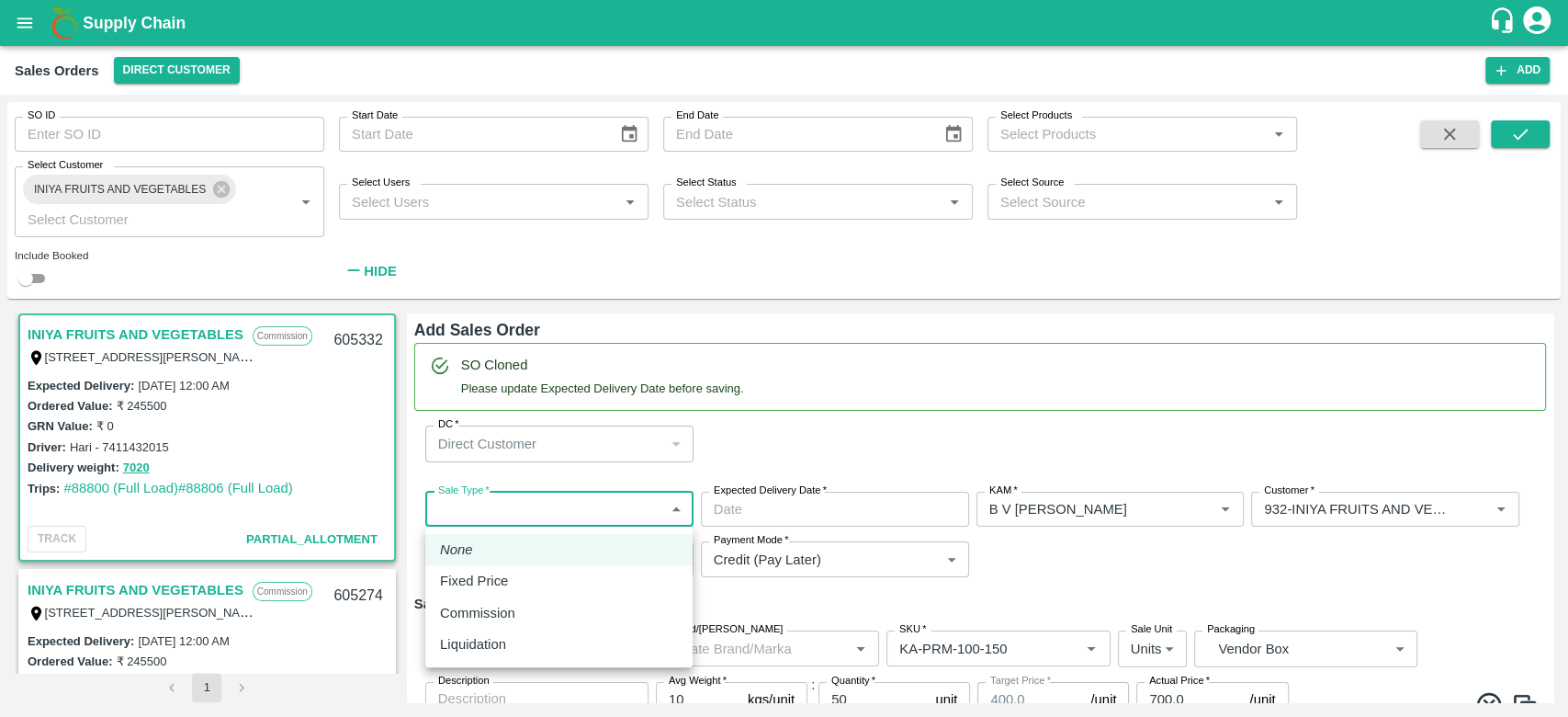
type input "KA-PRM-220-250"
type input "Pomegranate"
type input "KA-PRM-250-300"
type input "Pomegranate"
type input "KA-PRM-300-350"
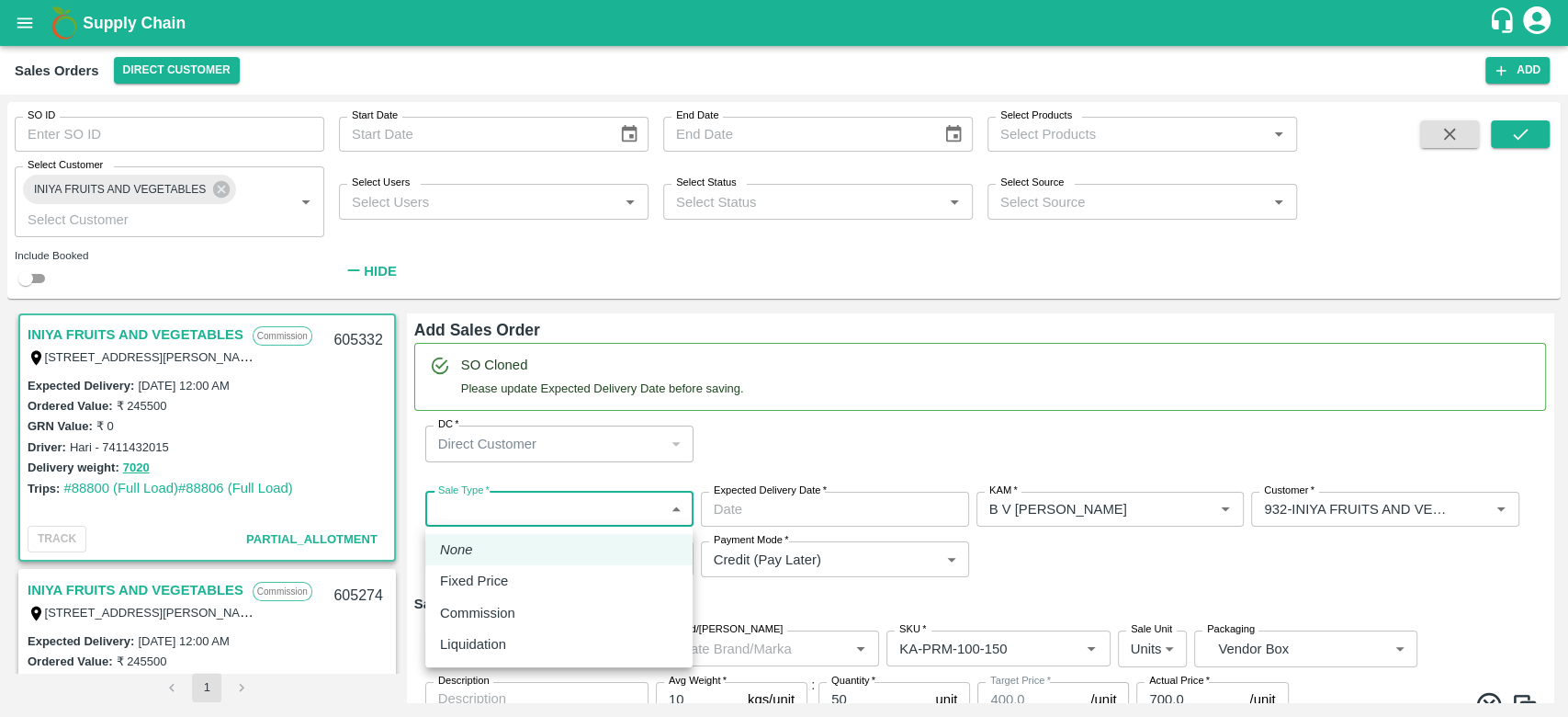
type input "Pomegranate"
type input "KA-PRM-350-400"
type input "Pomegranate"
type input "KA-Loose A"
type input "Pomegranate"
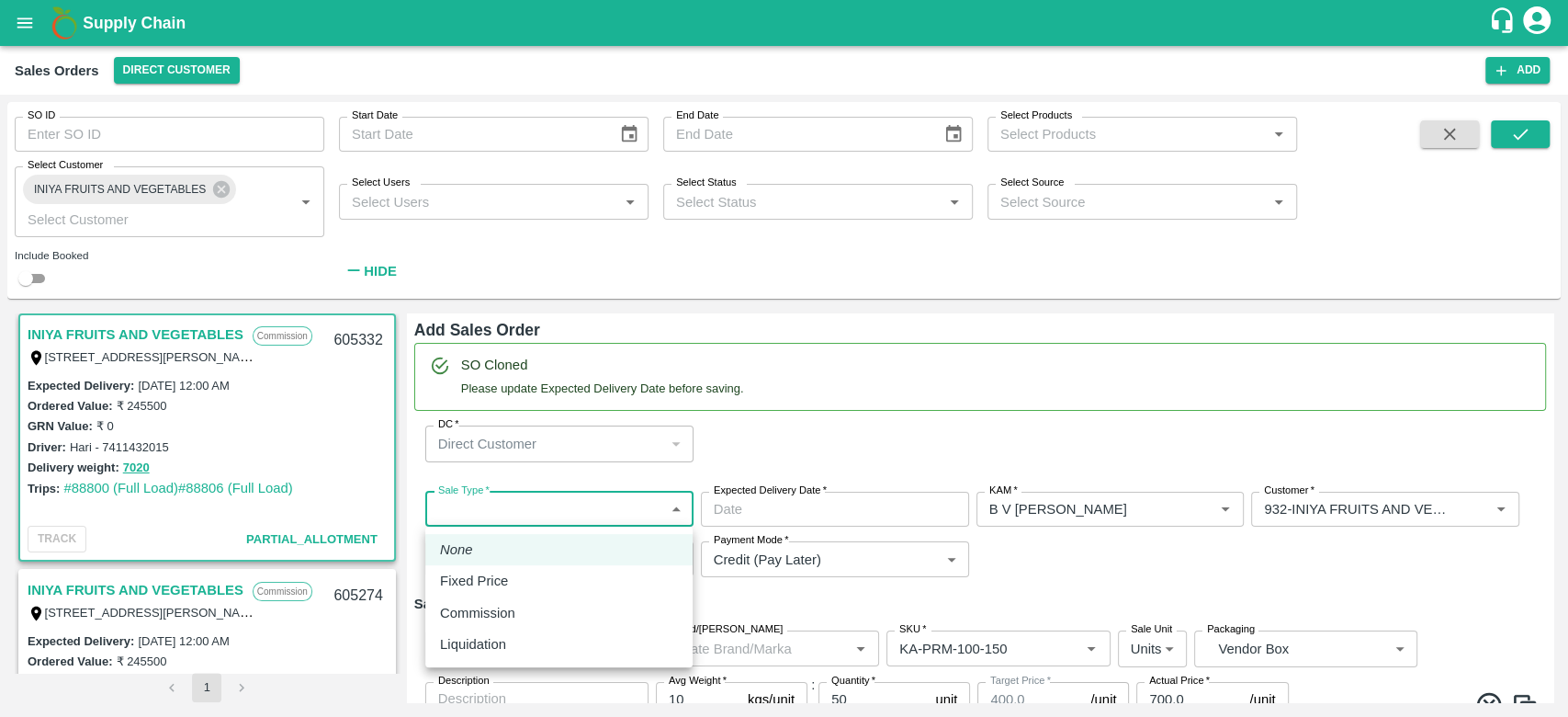
type input "KA-SUPR-180++"
type input "Pomegranate"
type input "KA-SUPR-100++"
type input "Pomegranate"
type input "KA-Green"
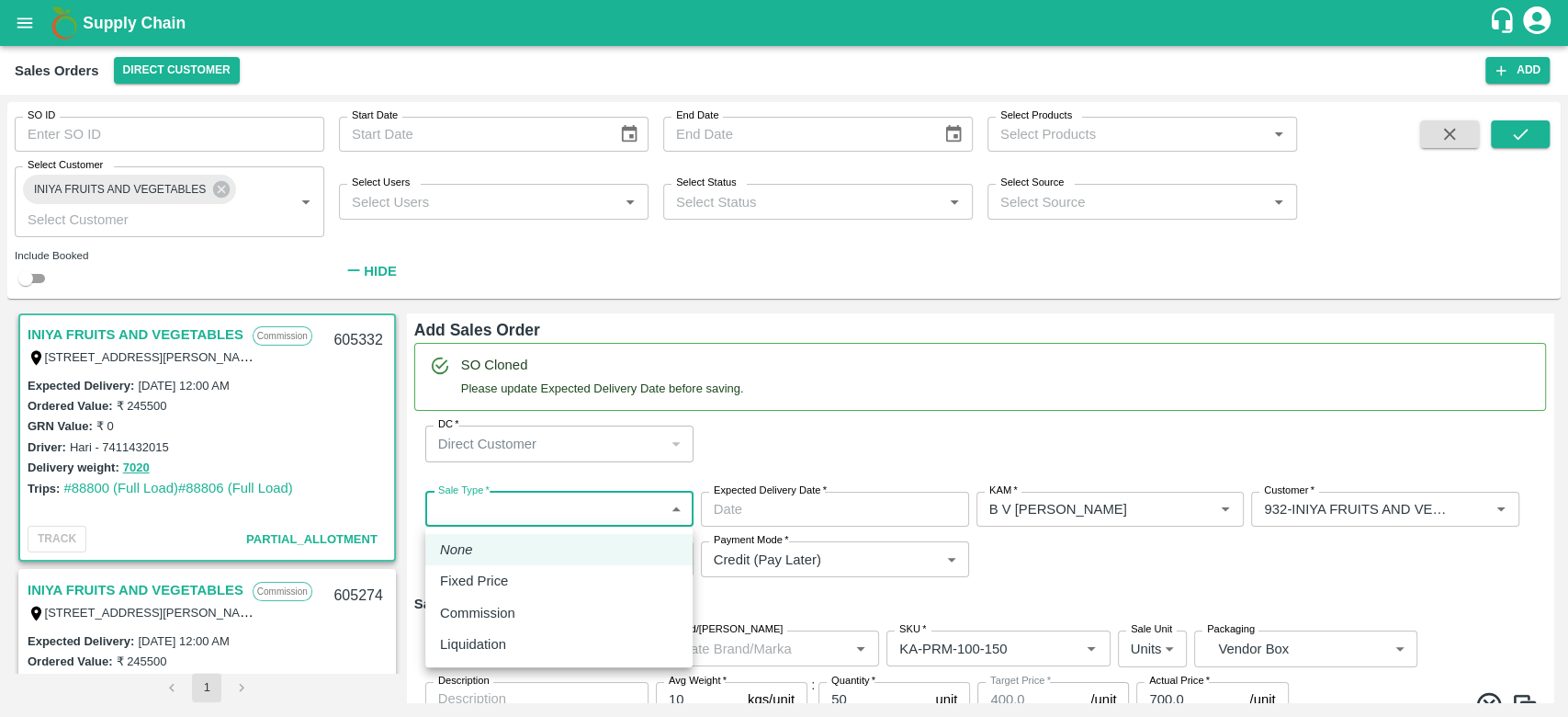
type input "Pomegranate"
type input "KA-Damage Fruit"
type input "Pomegranate"
type input "KA-PRM-180++"
type input "Pomegranate"
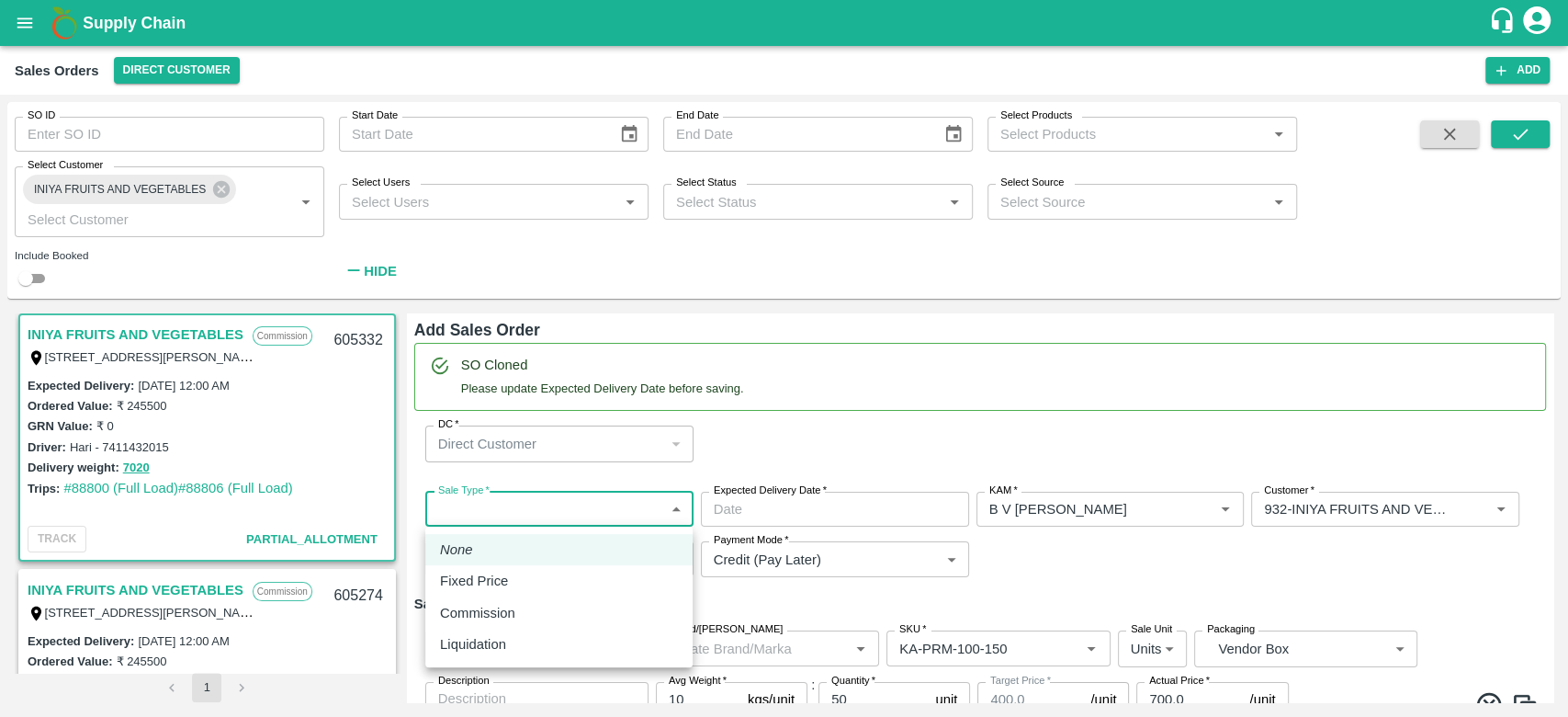
type input "KA-Loose B"
click at [493, 622] on p "Commission" at bounding box center [477, 613] width 75 height 21
type input "2"
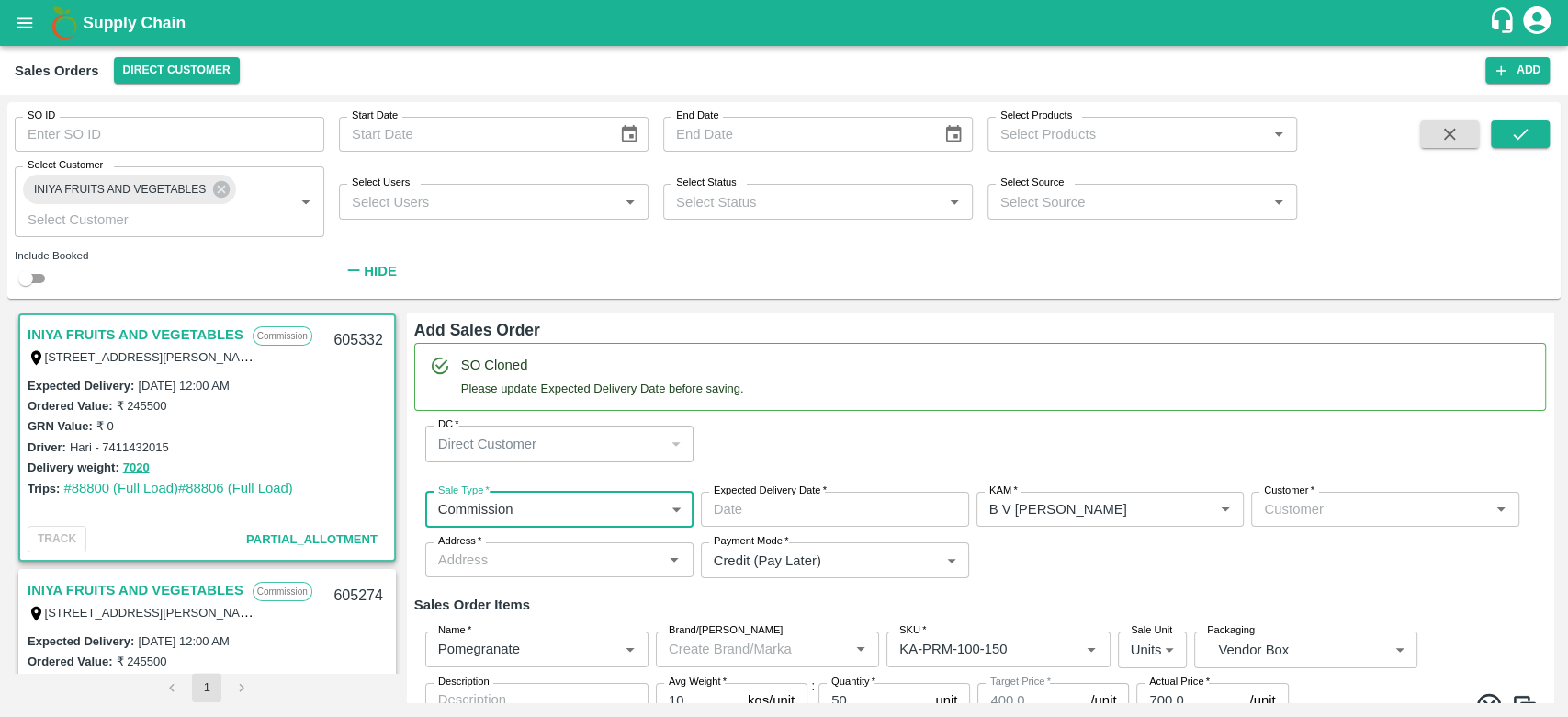
click at [744, 498] on input "Expected Delivery Date   *" at bounding box center [828, 510] width 255 height 35
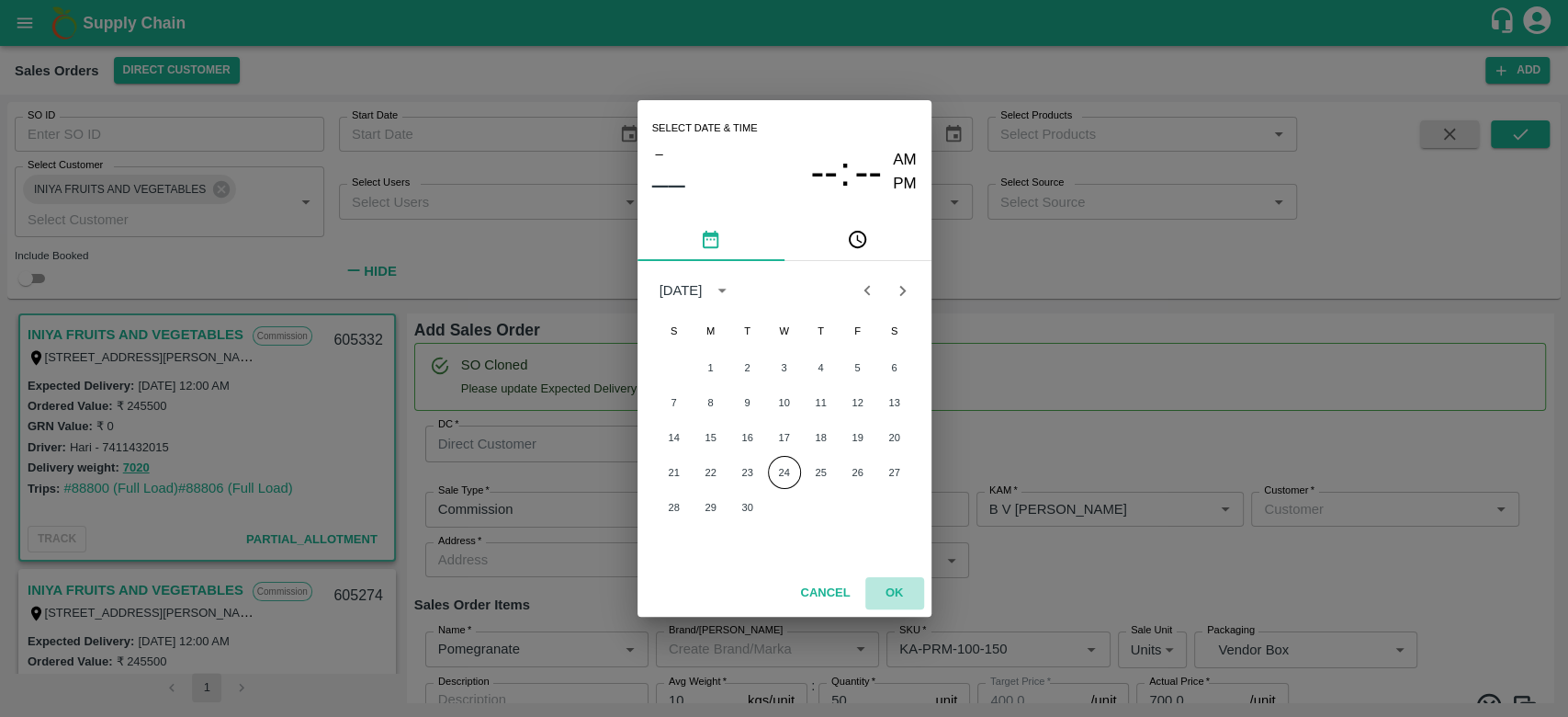
click at [904, 592] on button "OK" at bounding box center [894, 593] width 59 height 32
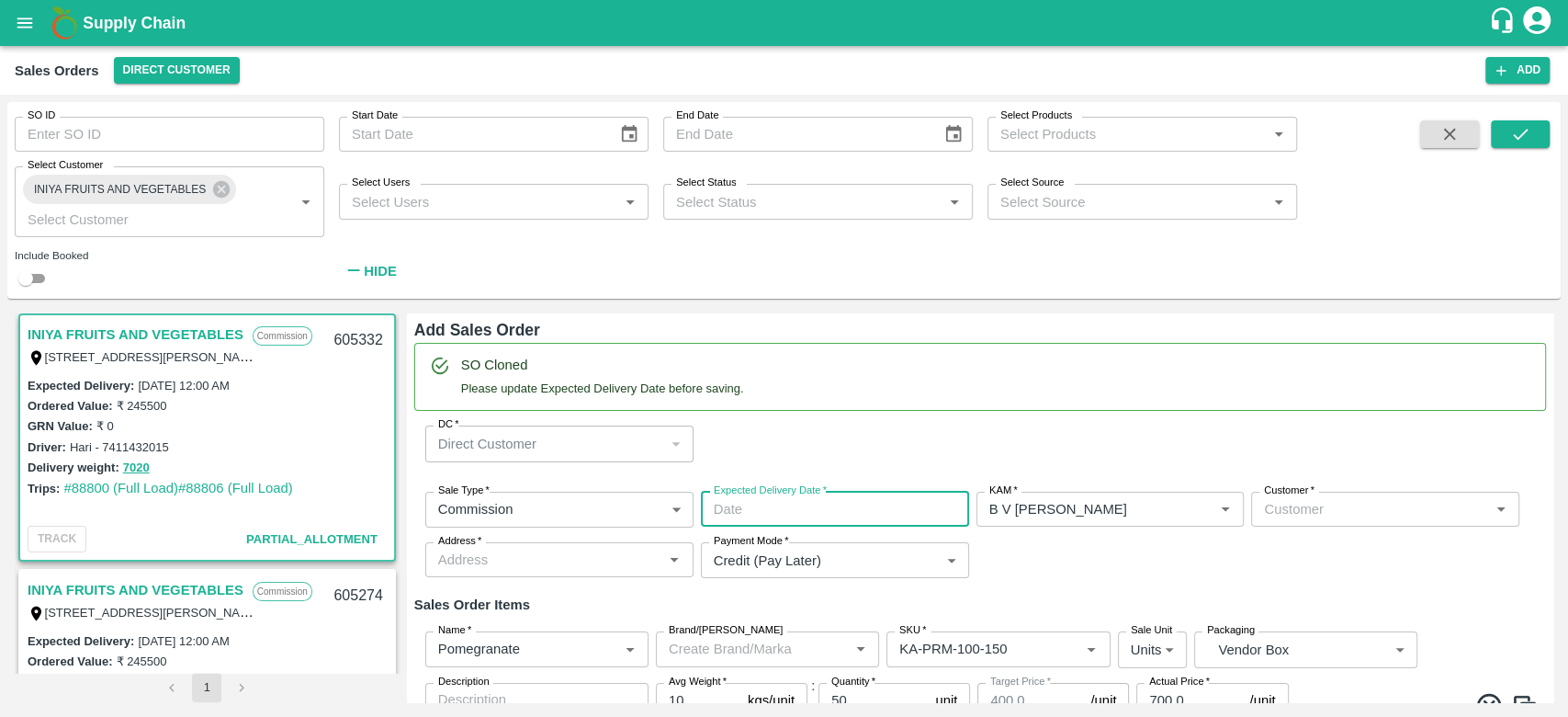
click at [848, 516] on input "Expected Delivery Date   *" at bounding box center [828, 510] width 255 height 35
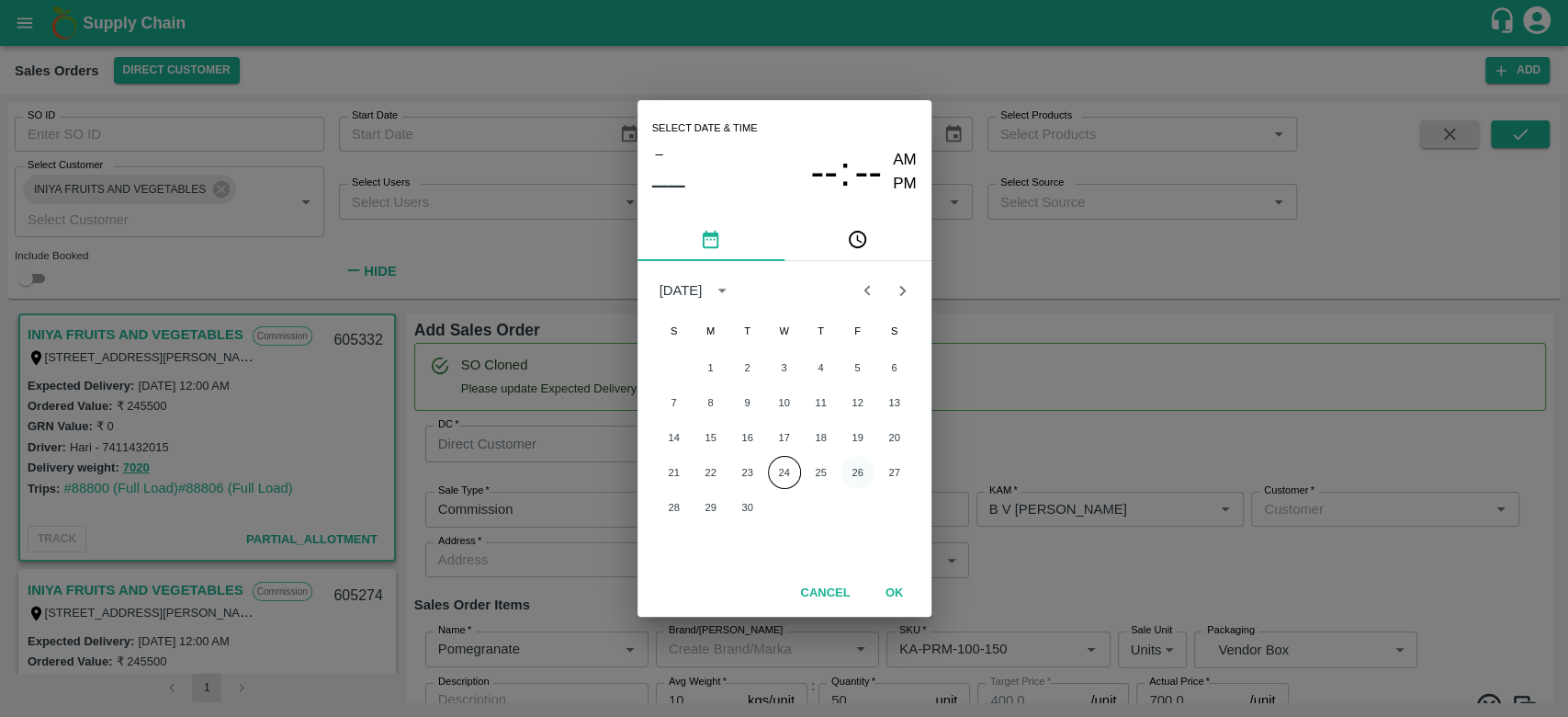
drag, startPoint x: 848, startPoint y: 516, endPoint x: 847, endPoint y: 478, distance: 38.0
click at [847, 478] on div "1 2 3 4 5 6 7 8 9 10 11 12 13 14 15 16 17 18 19 20 21 22 23 24 25 26 27 28 29 30" at bounding box center [784, 437] width 294 height 176
click at [847, 478] on button "26" at bounding box center [858, 472] width 33 height 33
type input "[DATE] 12:00 AM"
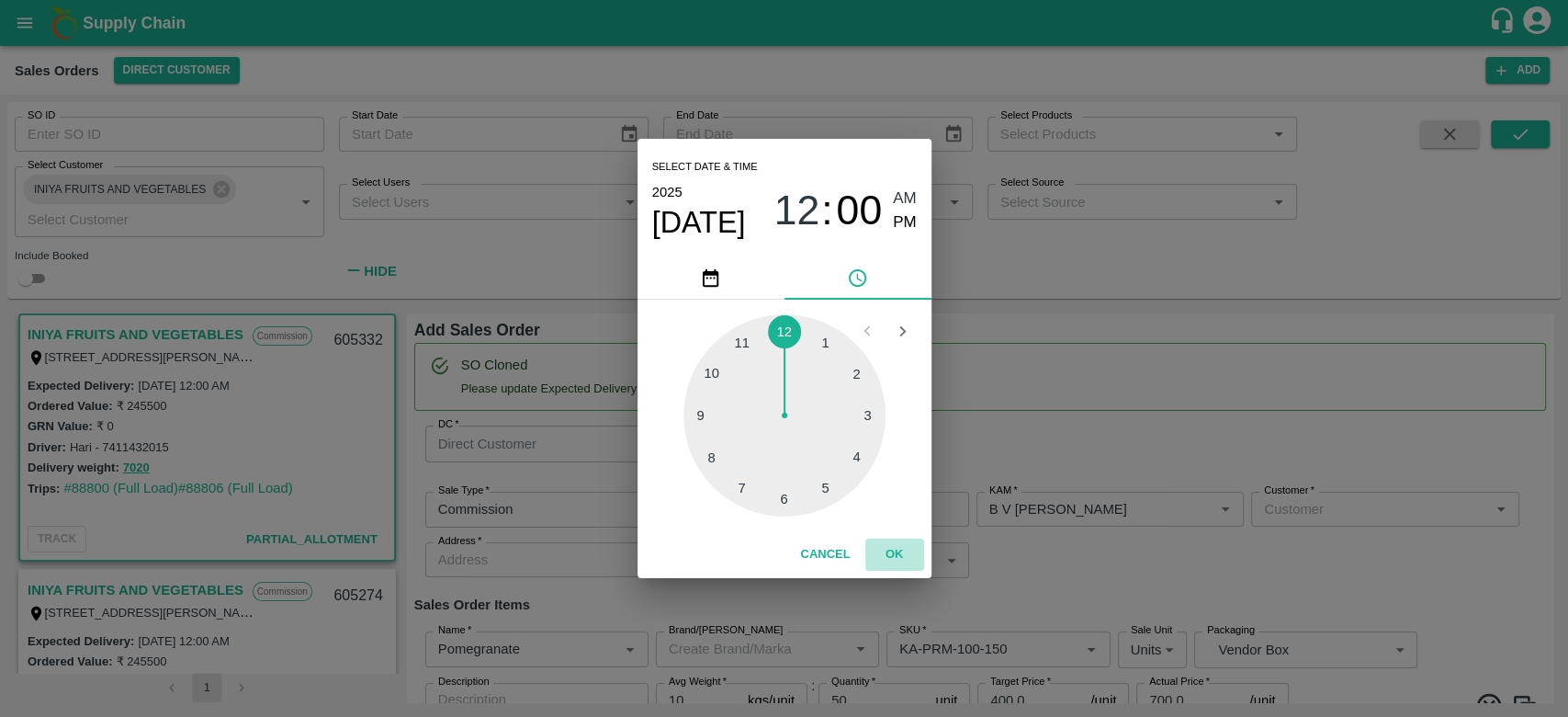
click at [889, 556] on button "OK" at bounding box center [894, 555] width 59 height 32
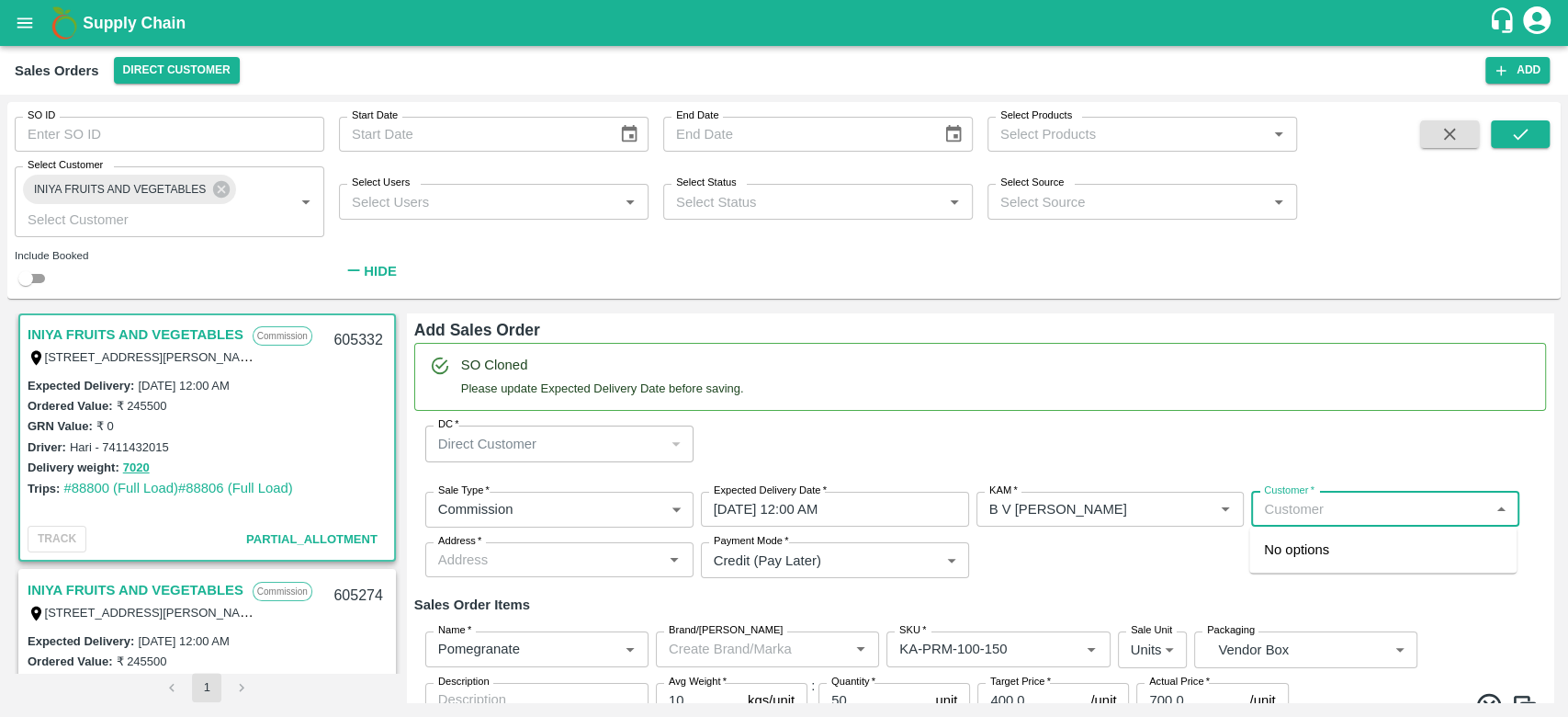
click at [1363, 502] on input "Customer   *" at bounding box center [1371, 510] width 227 height 23
type input "g"
type input "i"
